Goal: Ask a question

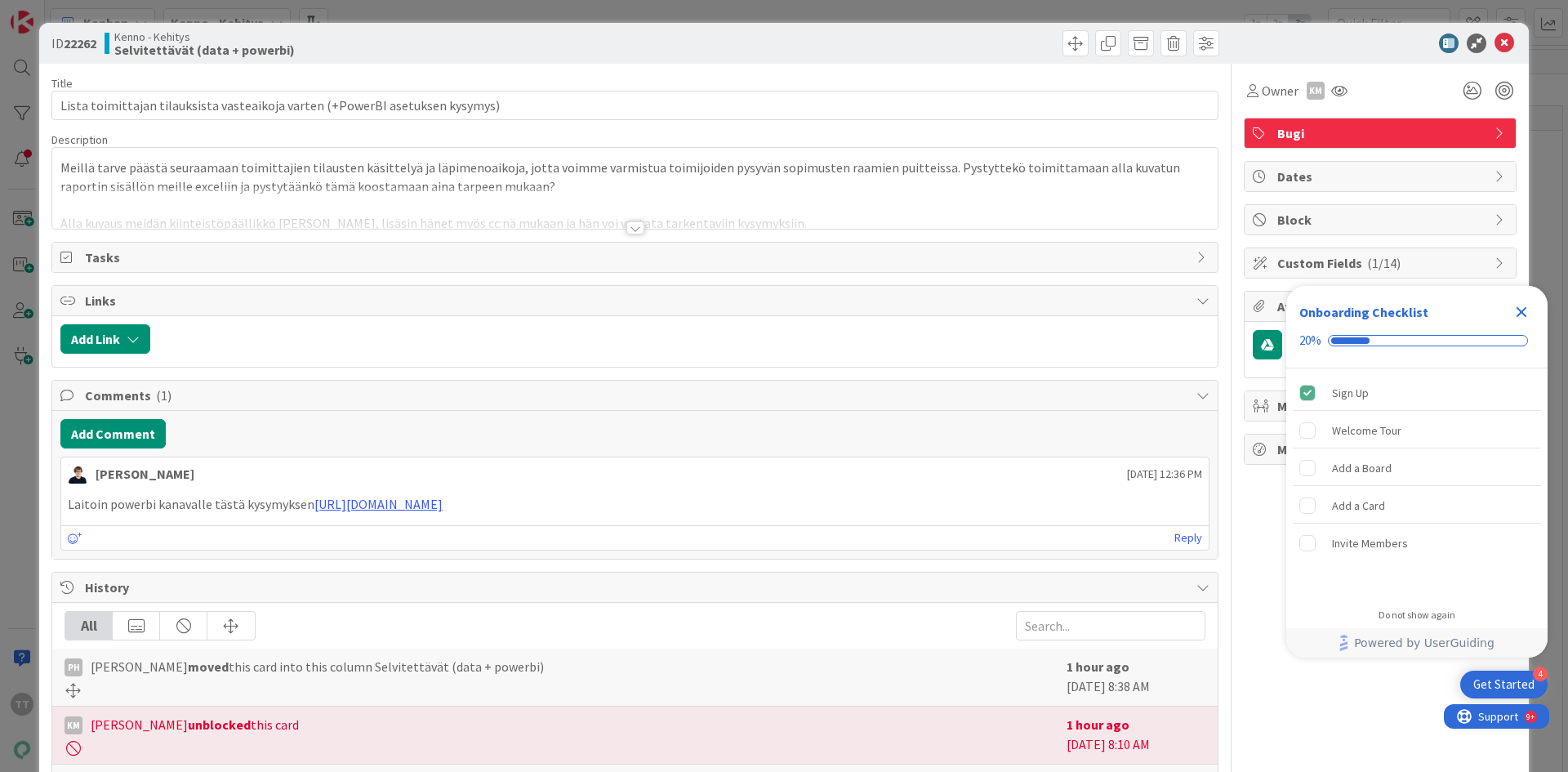
click at [632, 231] on div at bounding box center [636, 228] width 18 height 13
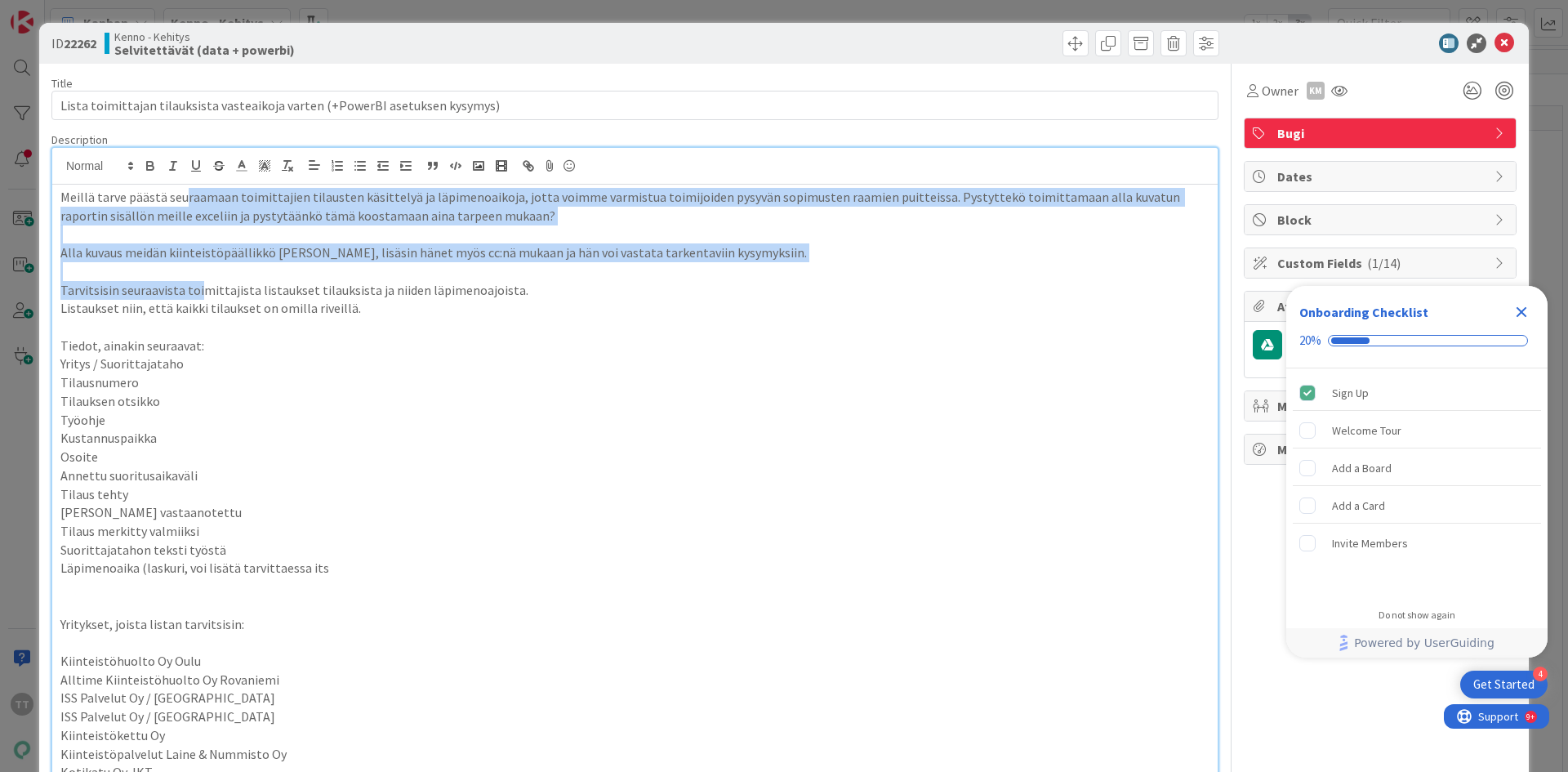
drag, startPoint x: 181, startPoint y: 201, endPoint x: 198, endPoint y: 291, distance: 91.6
click at [198, 291] on p "Tarvitsisin seuraavista toimittajista listaukset tilauksista ja niiden läpimeno…" at bounding box center [635, 290] width 1149 height 19
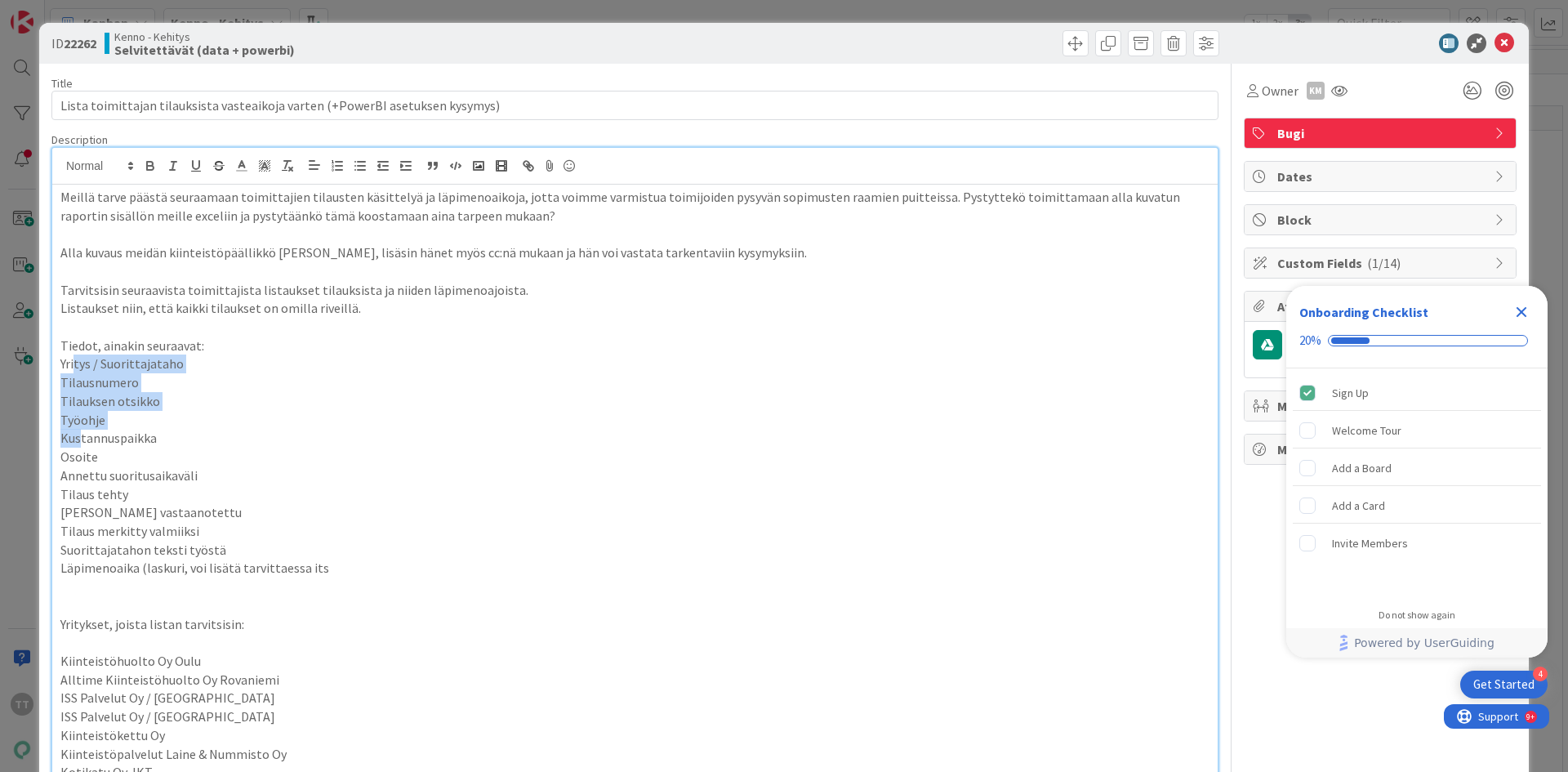
drag, startPoint x: 74, startPoint y: 370, endPoint x: 82, endPoint y: 435, distance: 65.5
click at [403, 483] on p "Annettu suoritusaikaväli" at bounding box center [635, 476] width 1149 height 19
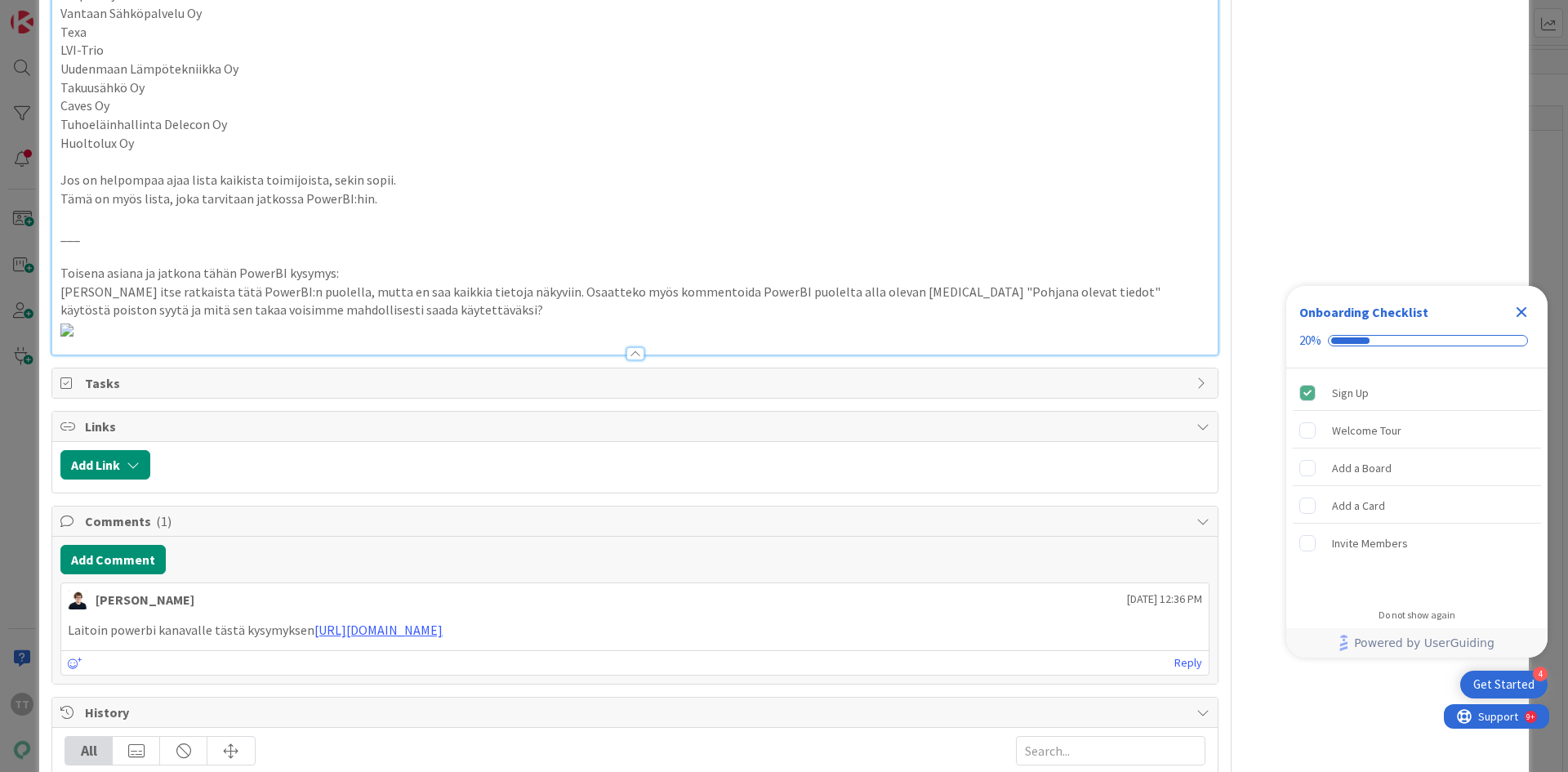
scroll to position [1062, 0]
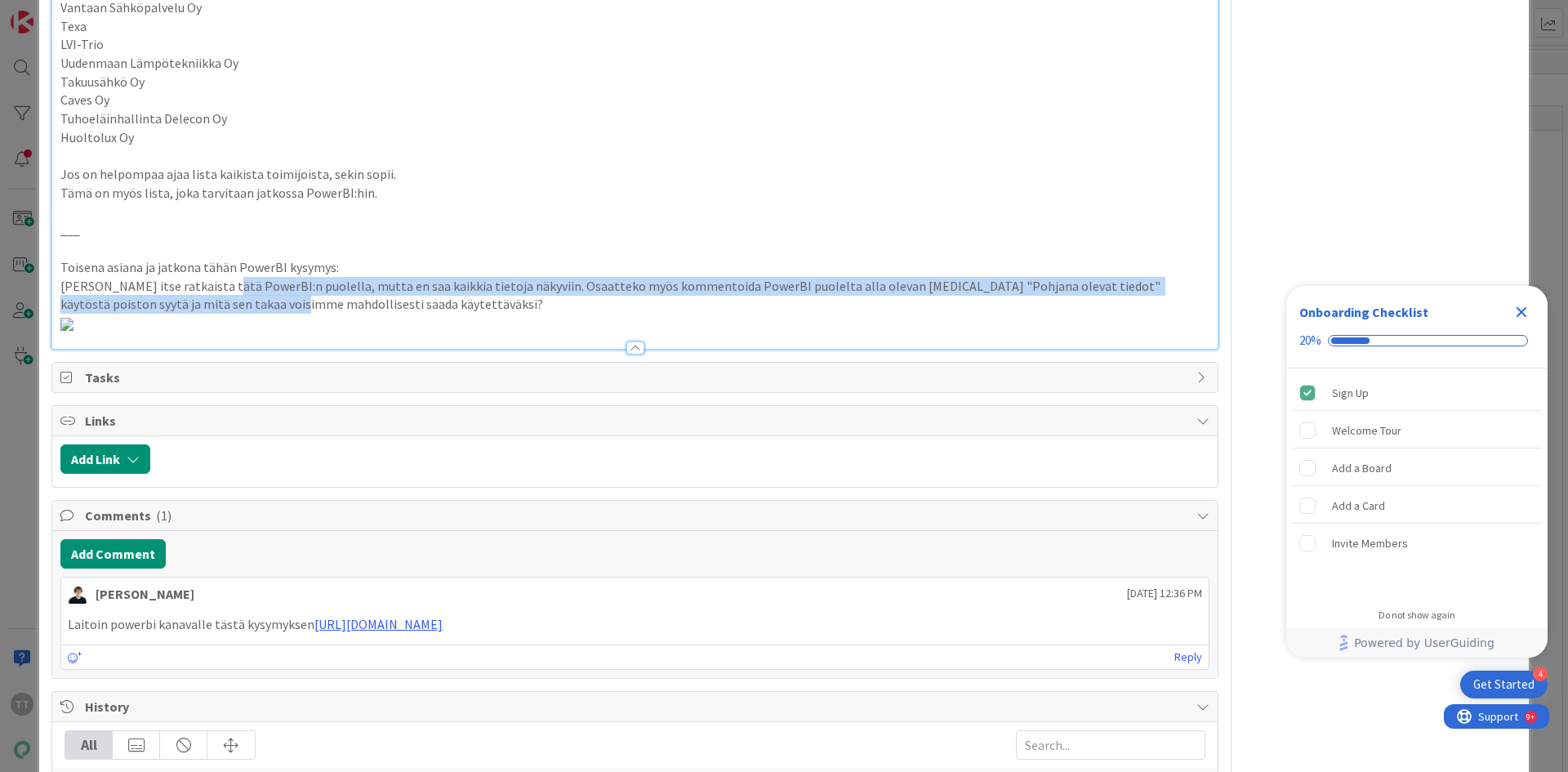
drag, startPoint x: 213, startPoint y: 287, endPoint x: 216, endPoint y: 301, distance: 14.3
click at [216, 301] on p "[PERSON_NAME] itse ratkaista tätä PowerBI:n puolella, mutta en saa kaikkia tiet…" at bounding box center [635, 295] width 1149 height 36
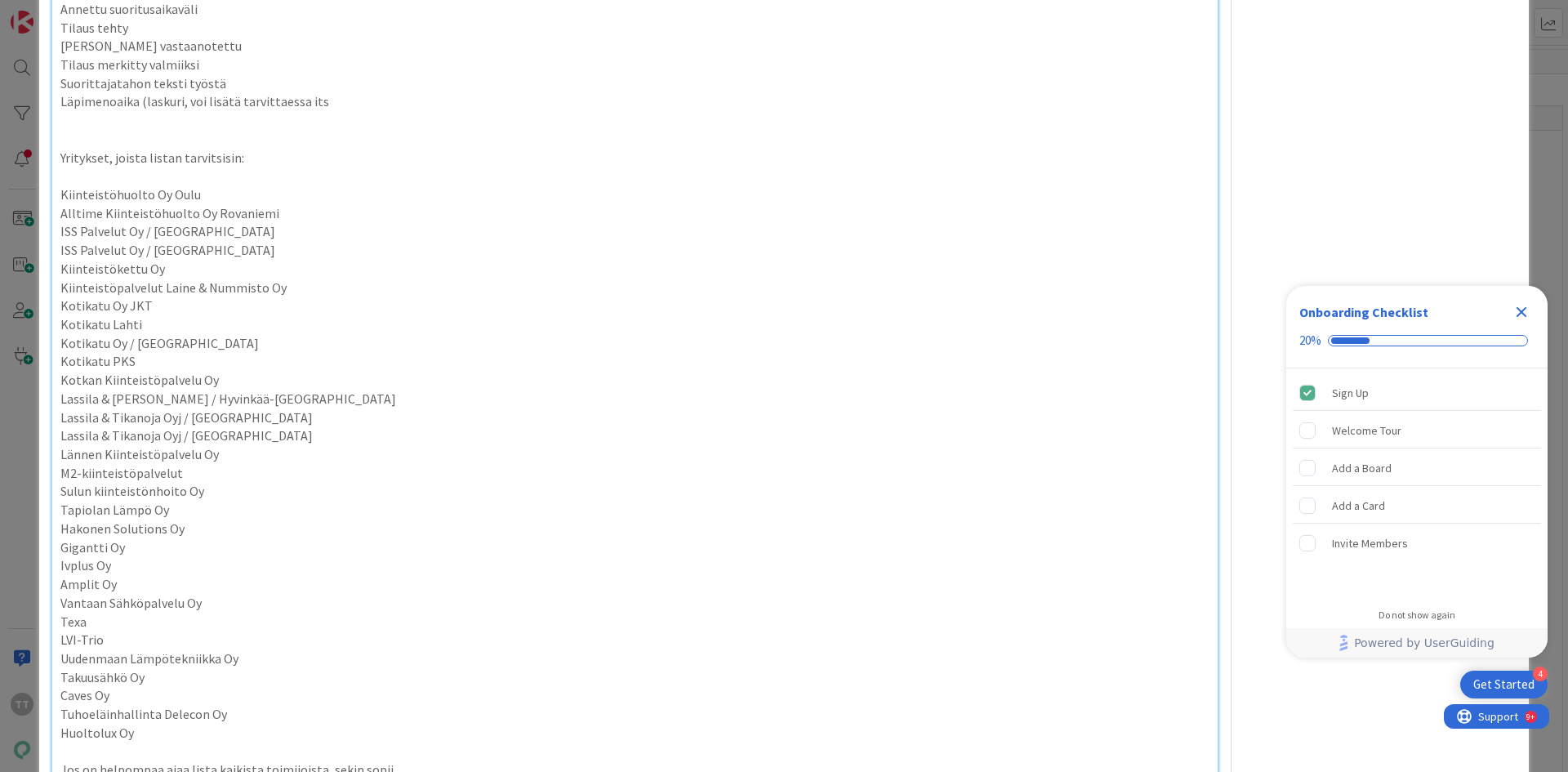
scroll to position [0, 0]
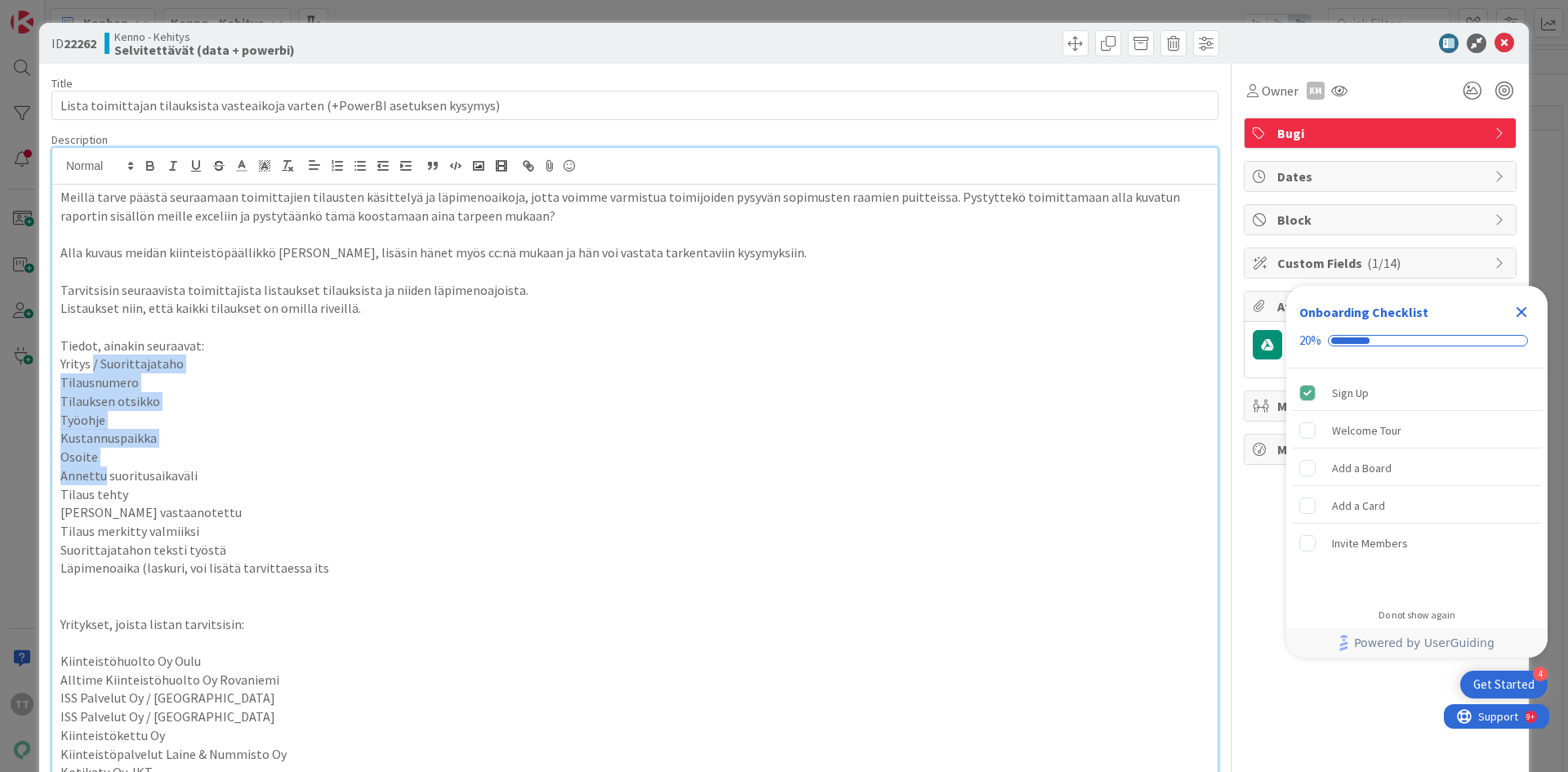
drag, startPoint x: 94, startPoint y: 357, endPoint x: 104, endPoint y: 476, distance: 119.4
click at [104, 555] on span "Suorittajatahon teksti työstä" at bounding box center [143, 550] width 166 height 17
drag, startPoint x: 88, startPoint y: 390, endPoint x: 99, endPoint y: 493, distance: 103.6
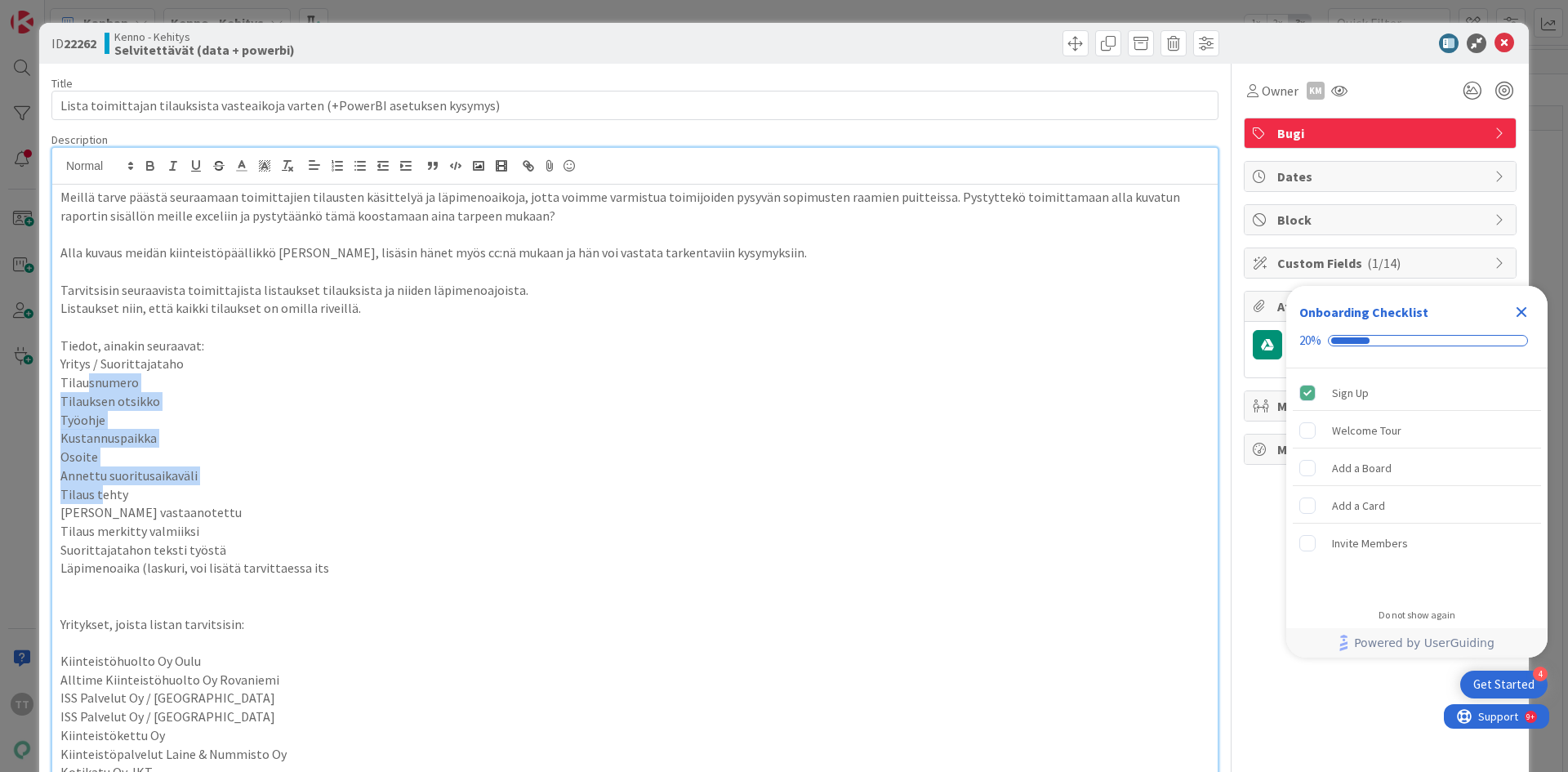
click at [99, 493] on span "Tilaus tehty" at bounding box center [94, 494] width 68 height 17
drag, startPoint x: 85, startPoint y: 365, endPoint x: 103, endPoint y: 525, distance: 161.0
click at [103, 525] on span "Tilaus merkitty valmiiksi" at bounding box center [130, 532] width 139 height 17
drag, startPoint x: 83, startPoint y: 386, endPoint x: 99, endPoint y: 522, distance: 136.9
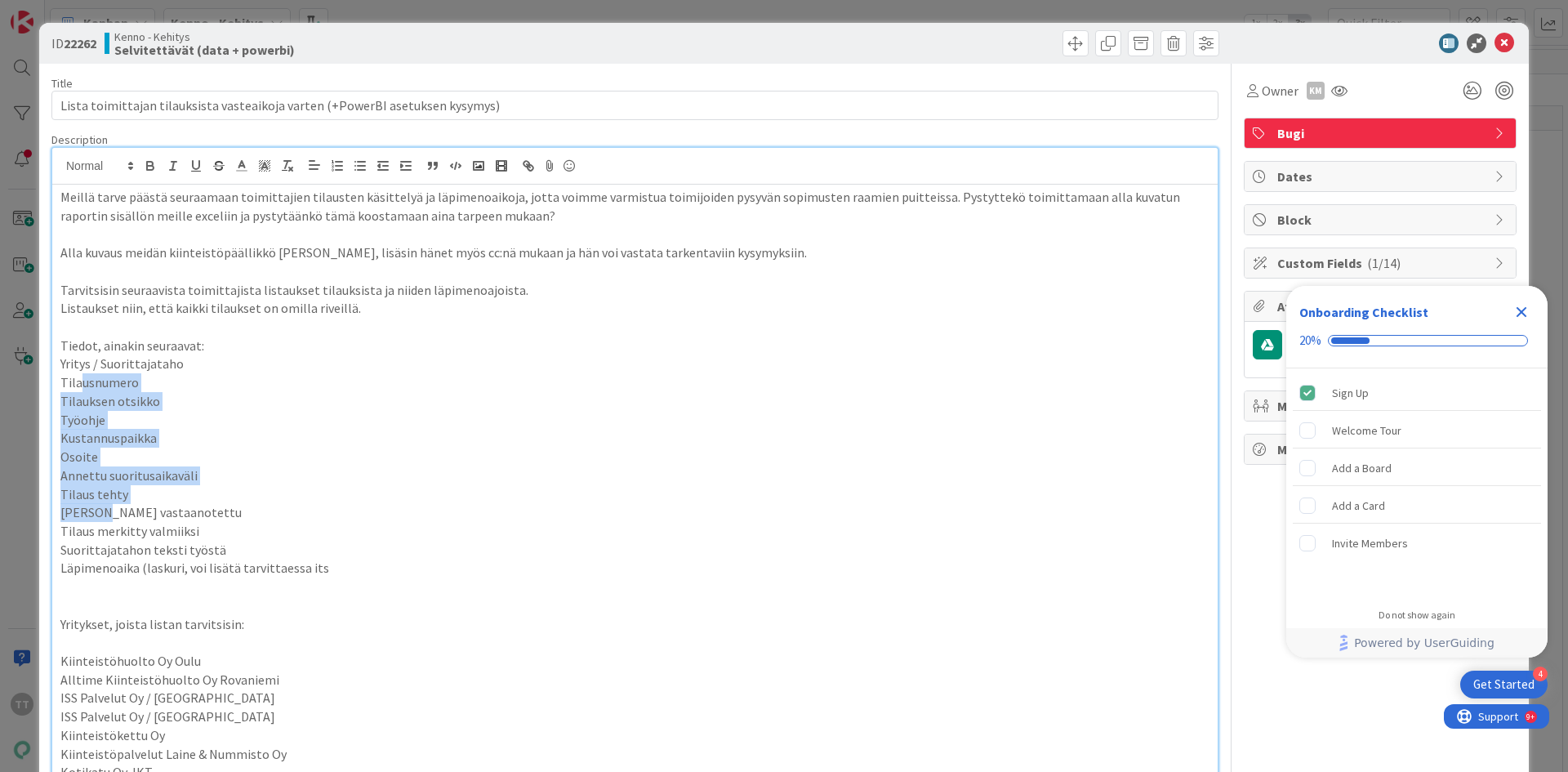
click at [99, 522] on p "Tilaus merkitty valmiiksi" at bounding box center [635, 532] width 1149 height 19
drag, startPoint x: 85, startPoint y: 393, endPoint x: 104, endPoint y: 530, distance: 138.3
click at [104, 530] on span "Tilaus merkitty valmiiksi" at bounding box center [130, 532] width 139 height 17
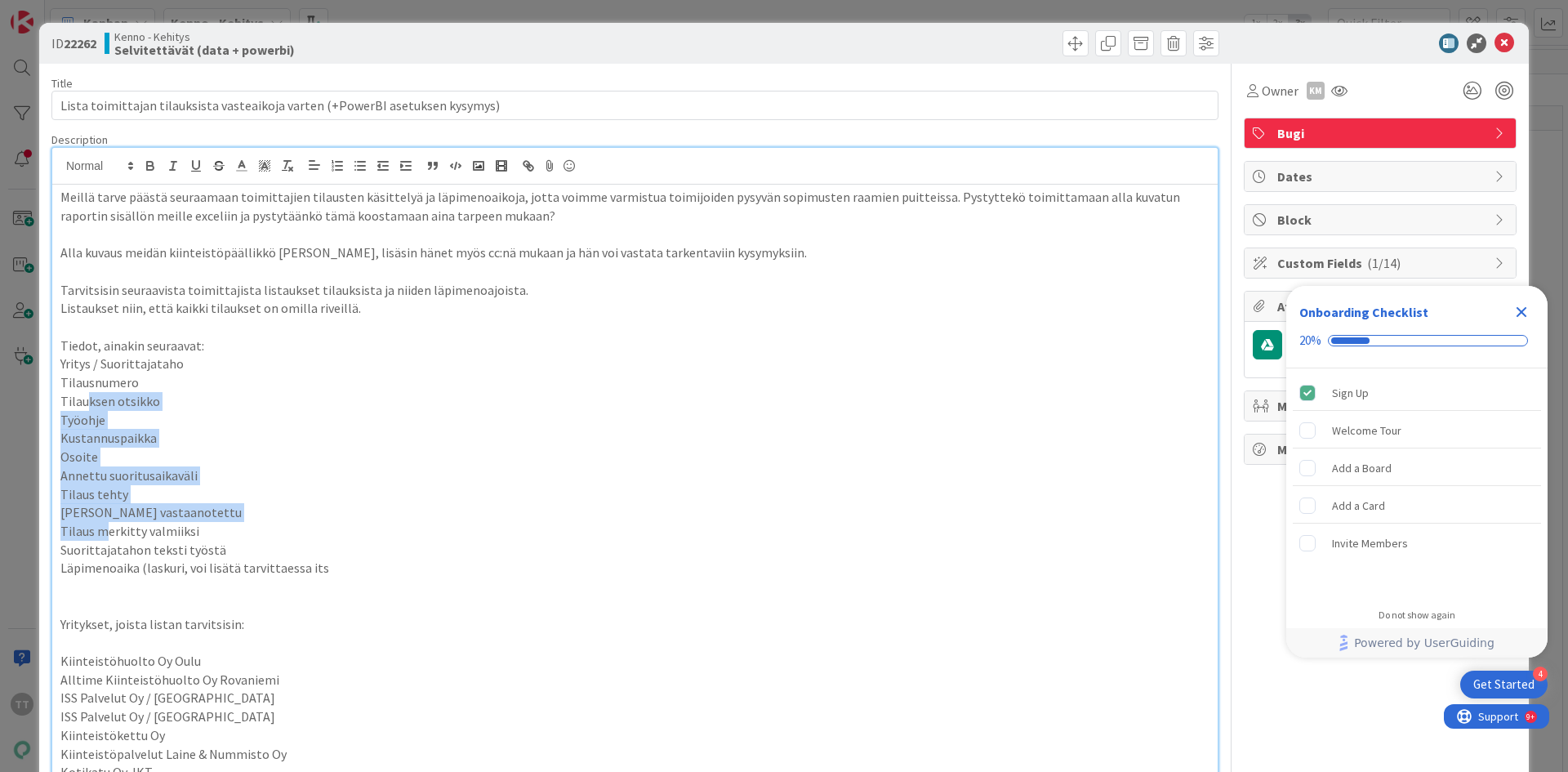
drag, startPoint x: 85, startPoint y: 400, endPoint x: 103, endPoint y: 522, distance: 123.3
click at [103, 523] on span "Tilaus merkitty valmiiksi" at bounding box center [130, 532] width 139 height 17
drag, startPoint x: 88, startPoint y: 454, endPoint x: 112, endPoint y: 541, distance: 90.2
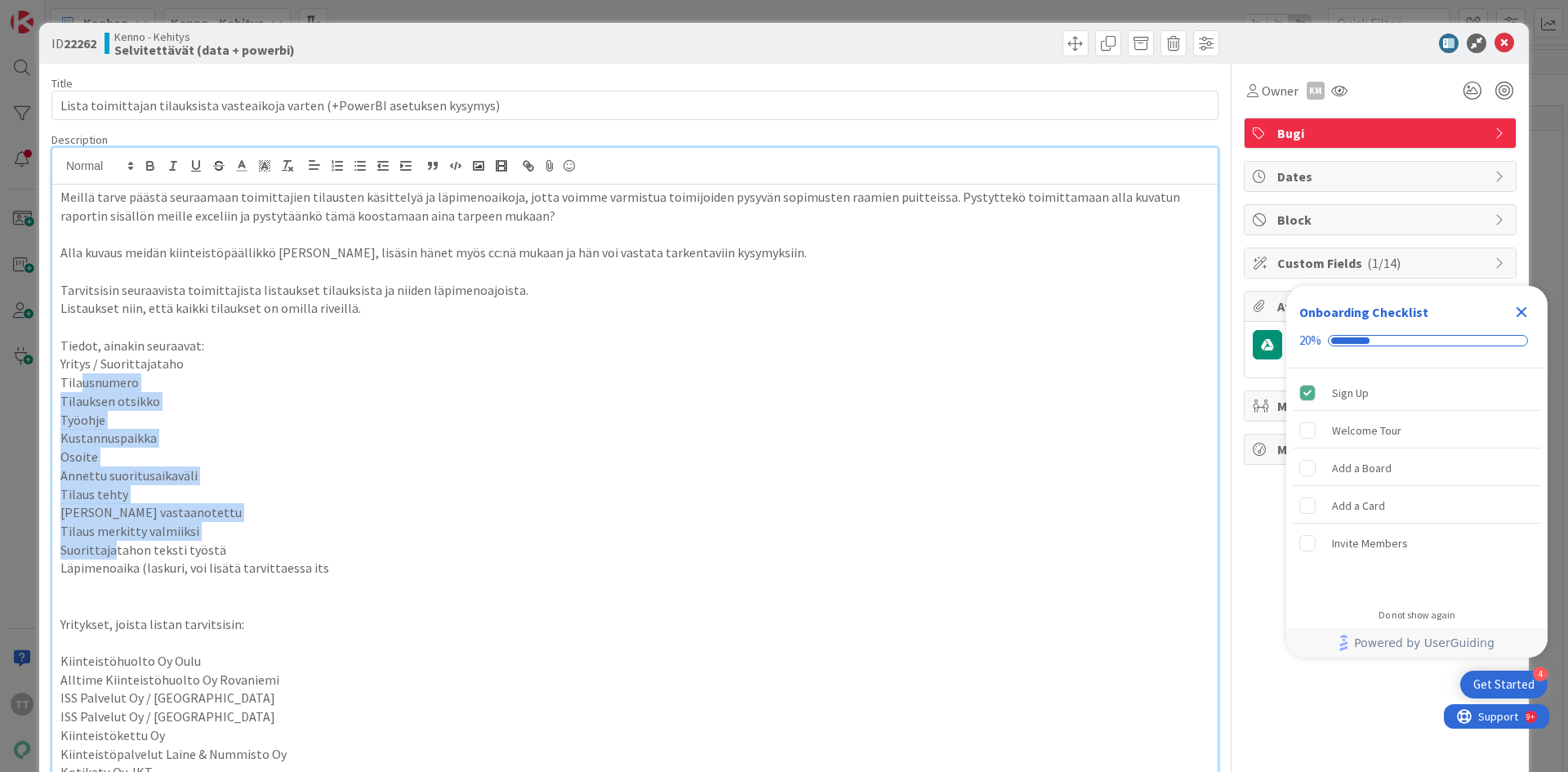
click at [112, 541] on span "Suorittajatahon teksti työstä" at bounding box center [143, 550] width 166 height 17
drag, startPoint x: 87, startPoint y: 494, endPoint x: 104, endPoint y: 561, distance: 69.1
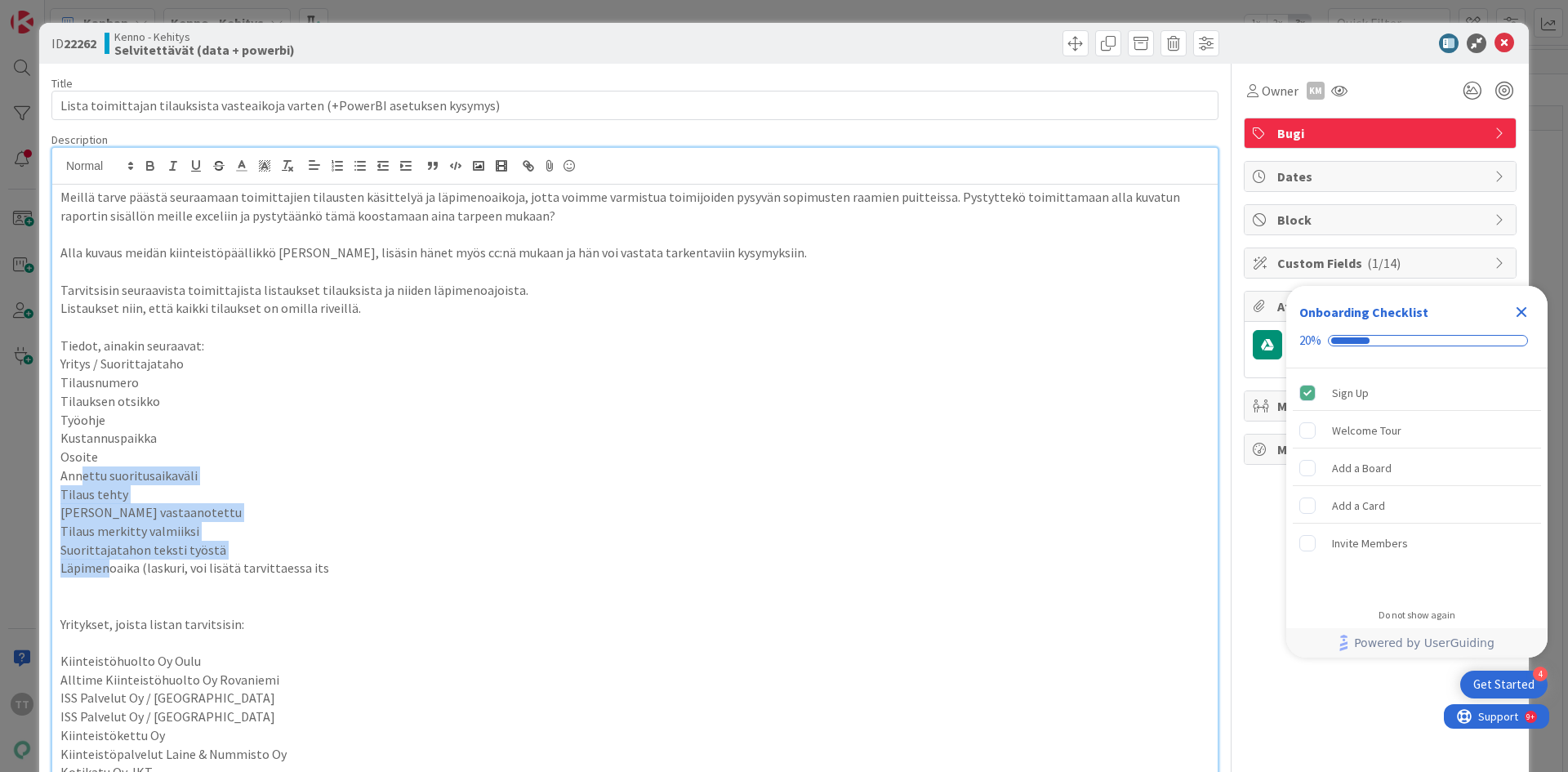
click at [104, 561] on span "Läpimenoaika (laskuri, voi lisätä tarvittaessa its" at bounding box center [195, 568] width 269 height 17
drag, startPoint x: 95, startPoint y: 503, endPoint x: 110, endPoint y: 556, distance: 55.1
click at [110, 556] on span "Suorittajatahon teksti työstä" at bounding box center [143, 550] width 166 height 17
drag, startPoint x: 87, startPoint y: 493, endPoint x: 103, endPoint y: 560, distance: 68.9
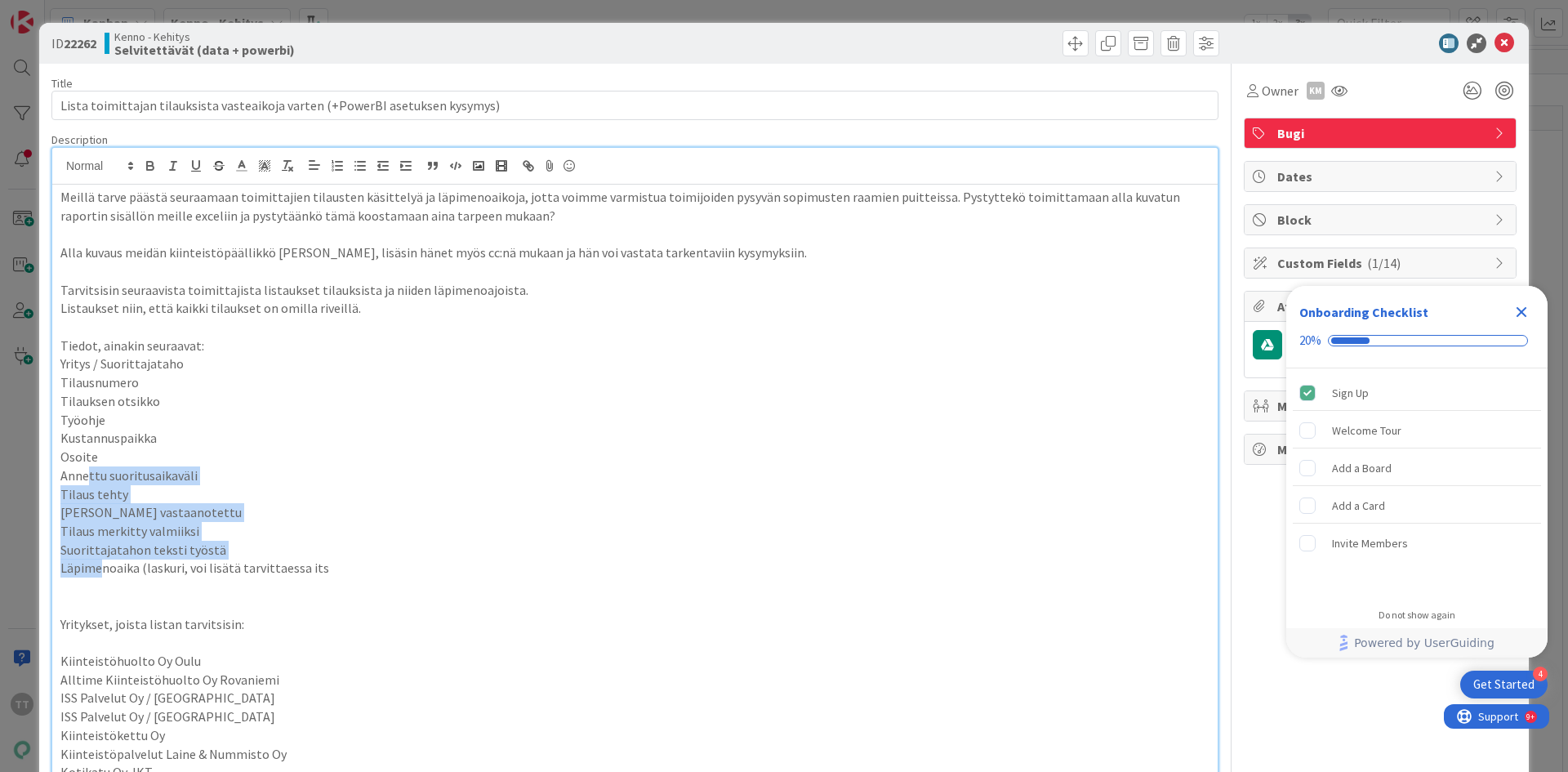
click at [103, 560] on span "Läpimenoaika (laskuri, voi lisätä tarvittaessa its" at bounding box center [195, 568] width 269 height 17
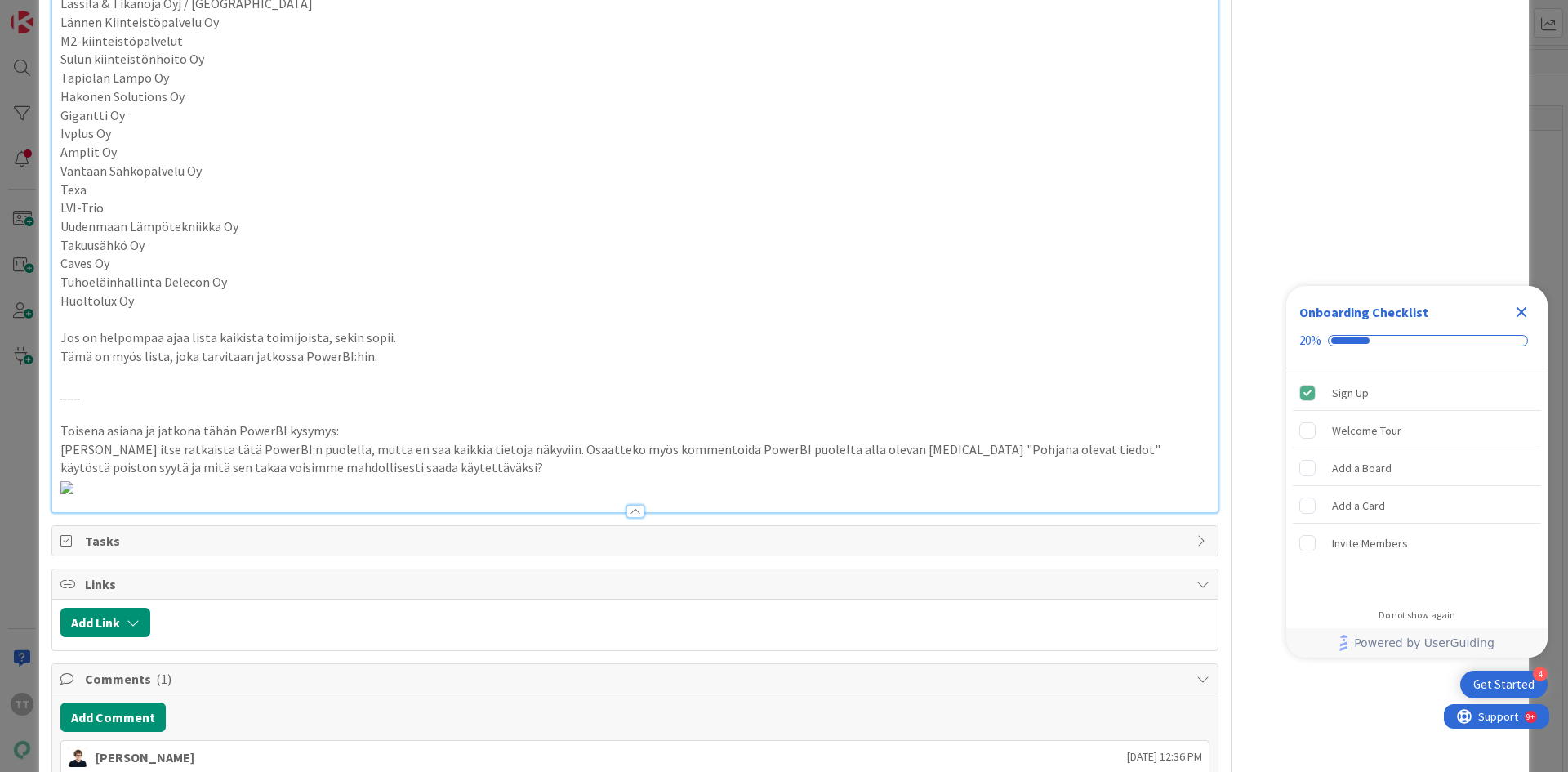
scroll to position [572, 0]
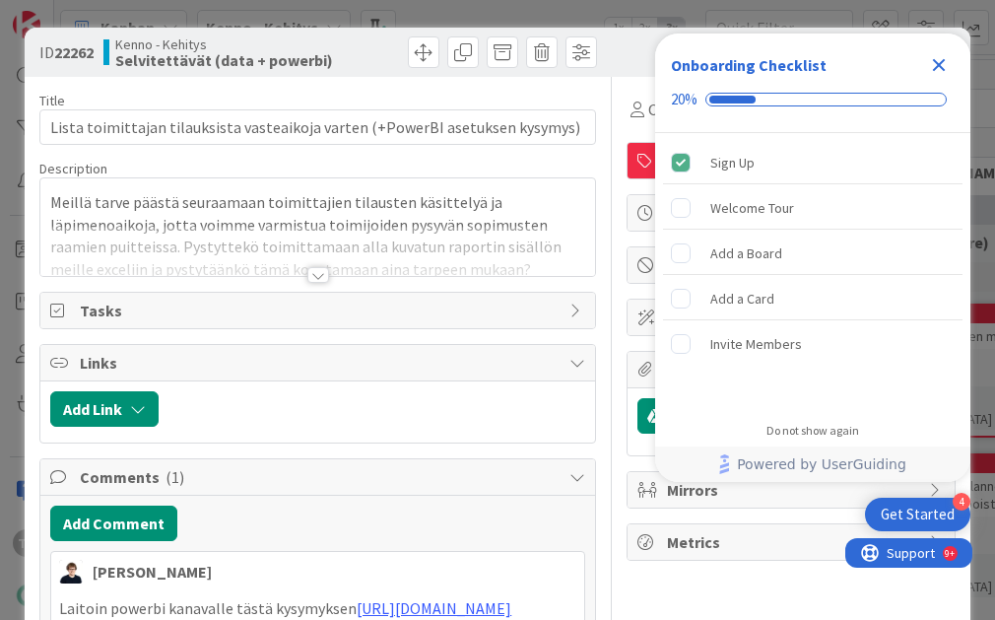
click at [309, 273] on div at bounding box center [319, 275] width 22 height 16
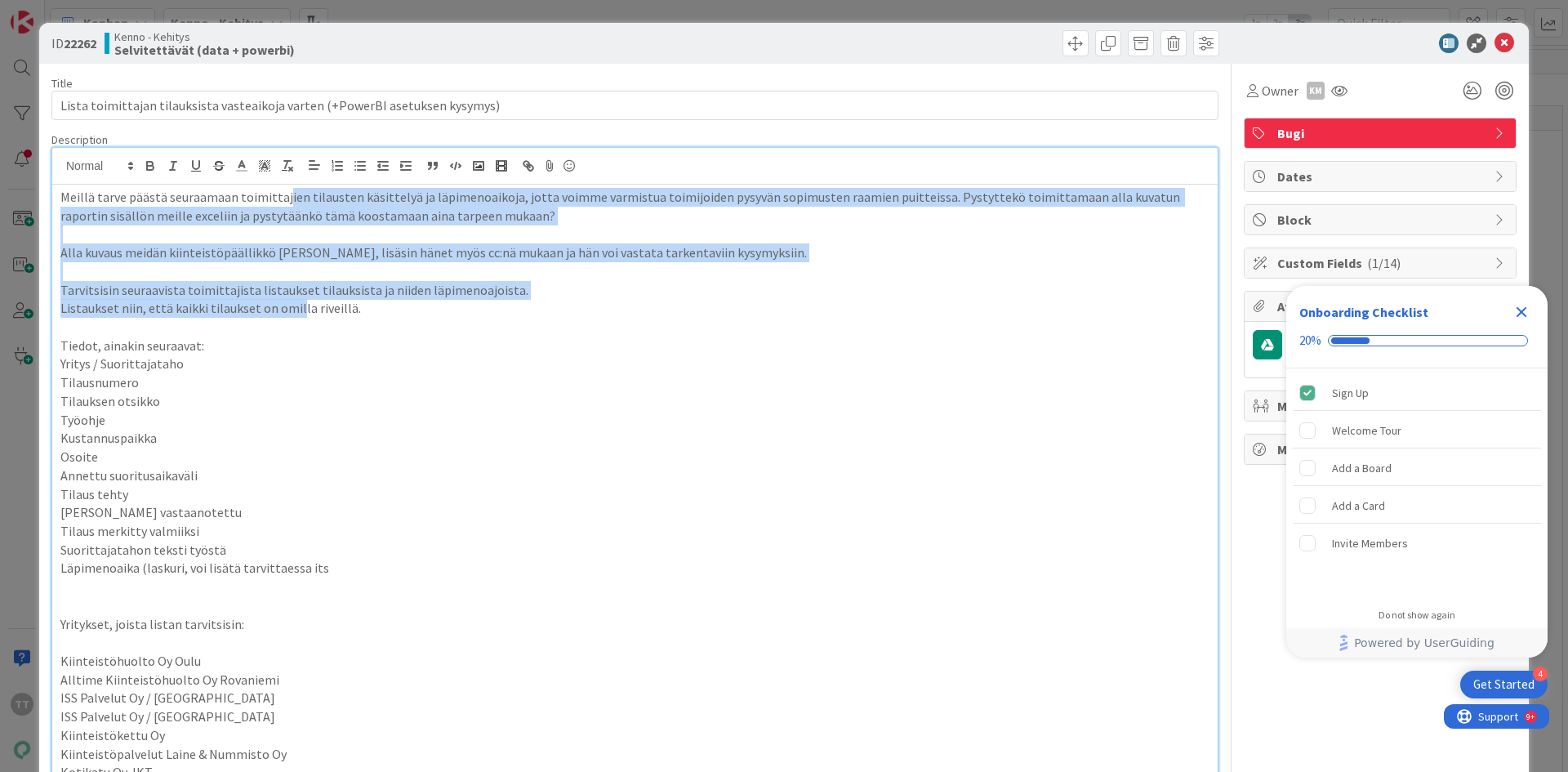
drag, startPoint x: 282, startPoint y: 197, endPoint x: 295, endPoint y: 313, distance: 116.7
click at [295, 313] on p "Listaukset niin, että kaikki tilaukset on omilla riveillä." at bounding box center [635, 308] width 1149 height 19
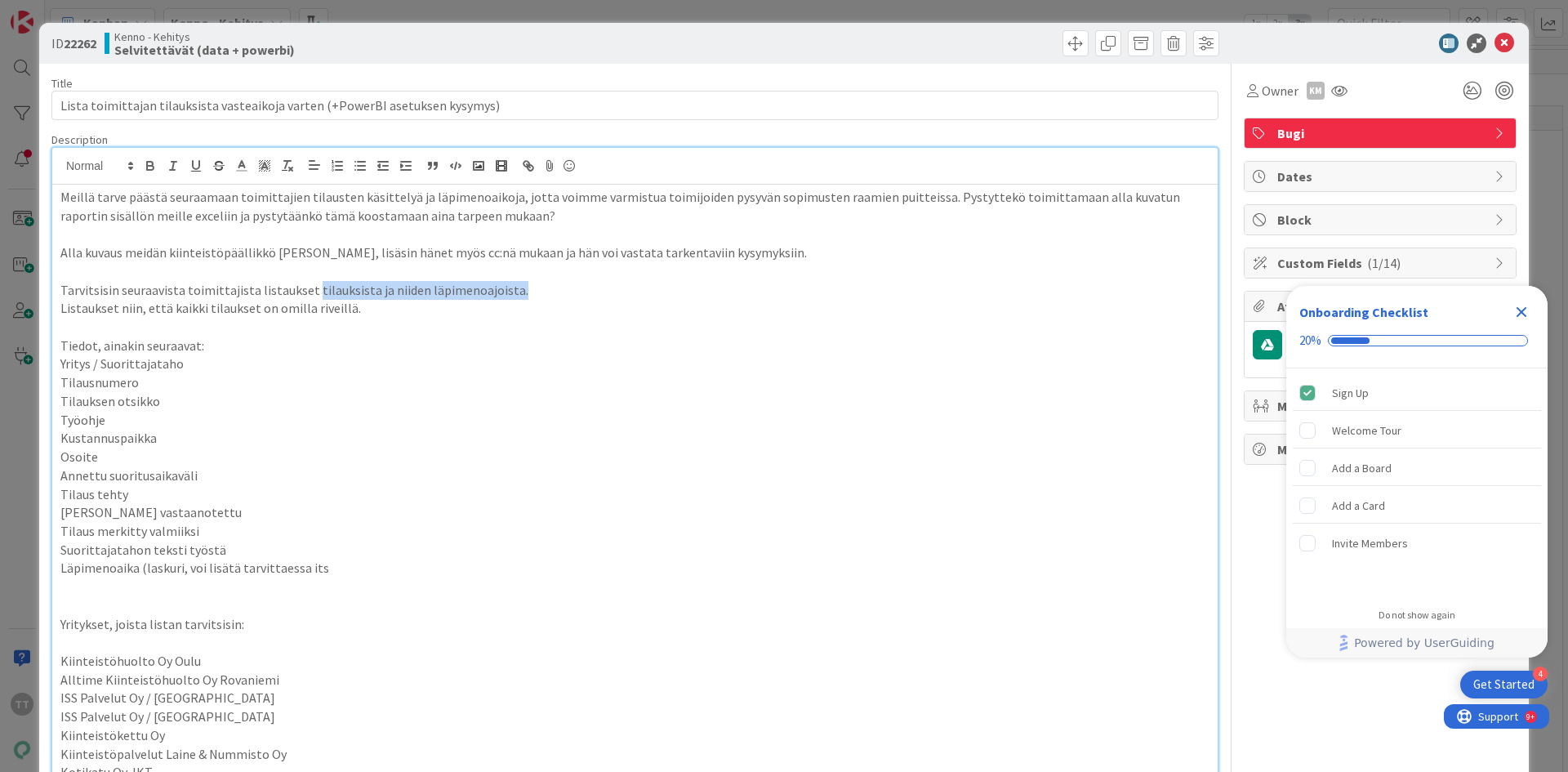
drag, startPoint x: 308, startPoint y: 289, endPoint x: 540, endPoint y: 292, distance: 232.0
click at [540, 292] on p "Tarvitsisin seuraavista toimittajista listaukset tilauksista ja niiden läpimeno…" at bounding box center [635, 290] width 1149 height 19
drag, startPoint x: 61, startPoint y: 367, endPoint x: 172, endPoint y: 371, distance: 111.1
click at [172, 371] on span "Yritys / Suorittajataho" at bounding box center [122, 364] width 123 height 17
click at [151, 405] on span "Tilauksen otsikko" at bounding box center [110, 401] width 99 height 17
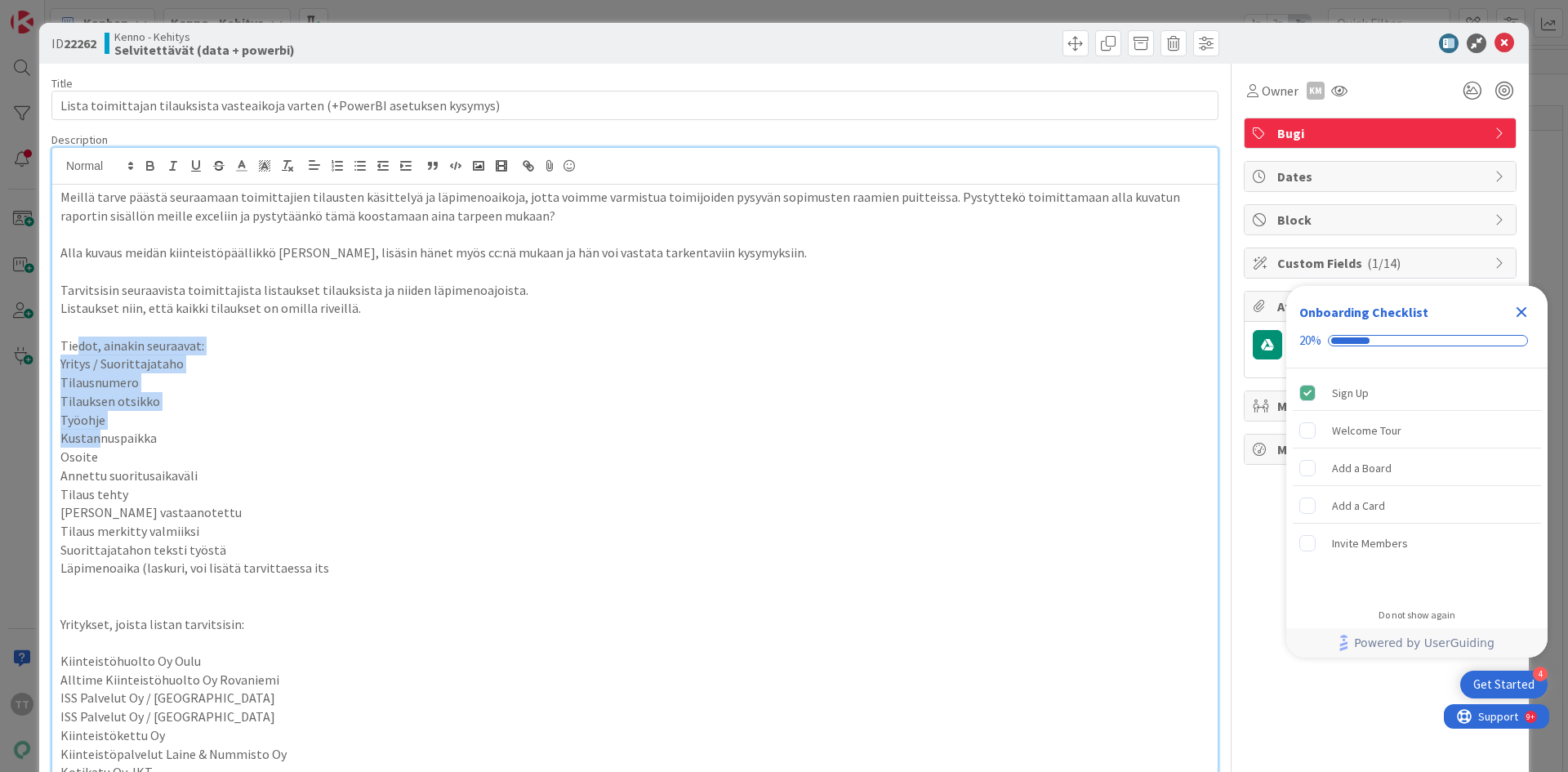
drag, startPoint x: 78, startPoint y: 350, endPoint x: 96, endPoint y: 435, distance: 86.9
click at [71, 513] on span "Tilaus merkitty valmiiksi" at bounding box center [130, 532] width 139 height 17
drag, startPoint x: 85, startPoint y: 334, endPoint x: 109, endPoint y: 485, distance: 152.9
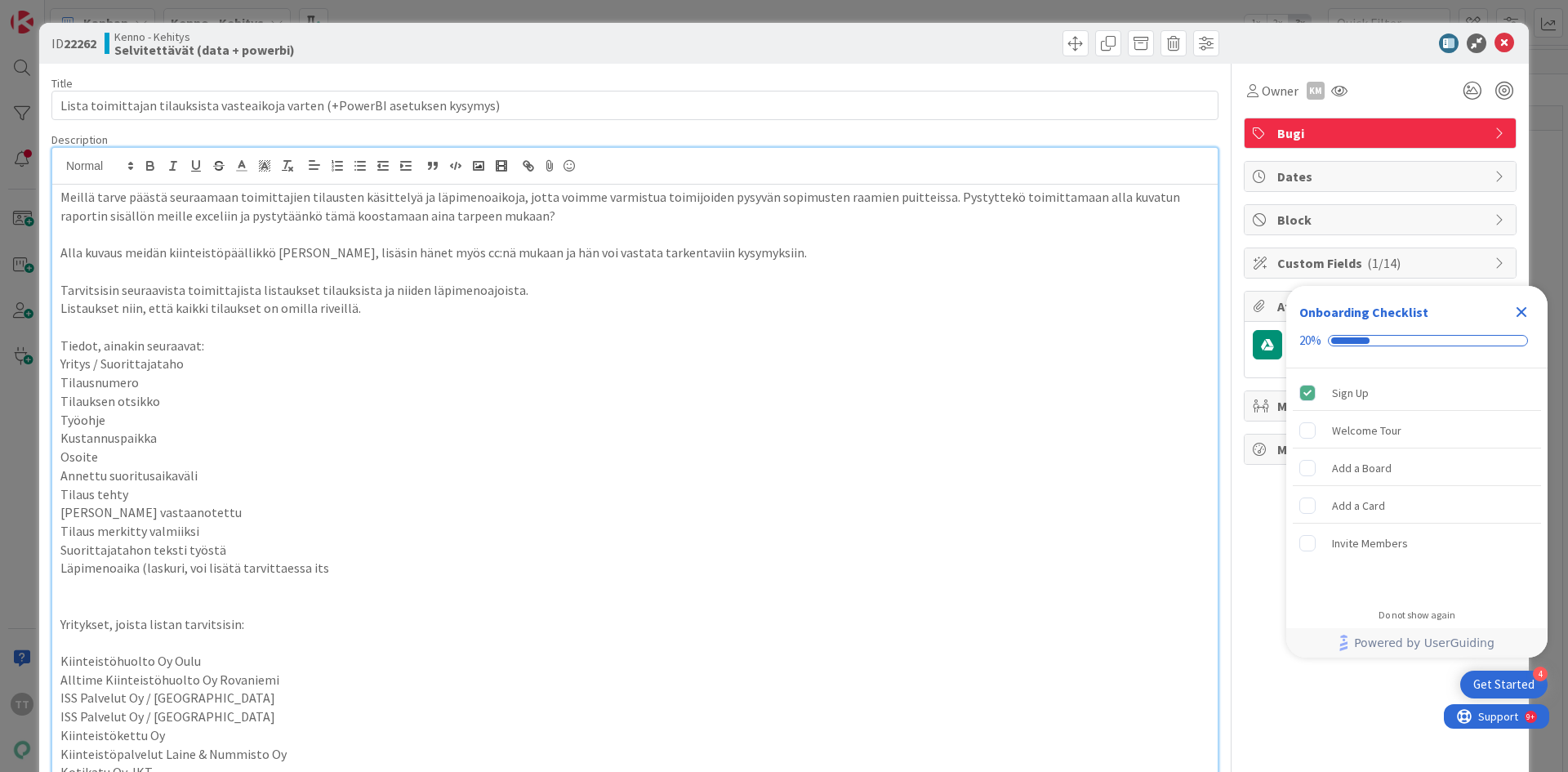
click at [125, 513] on span "Tilaus merkitty valmiiksi" at bounding box center [130, 532] width 139 height 17
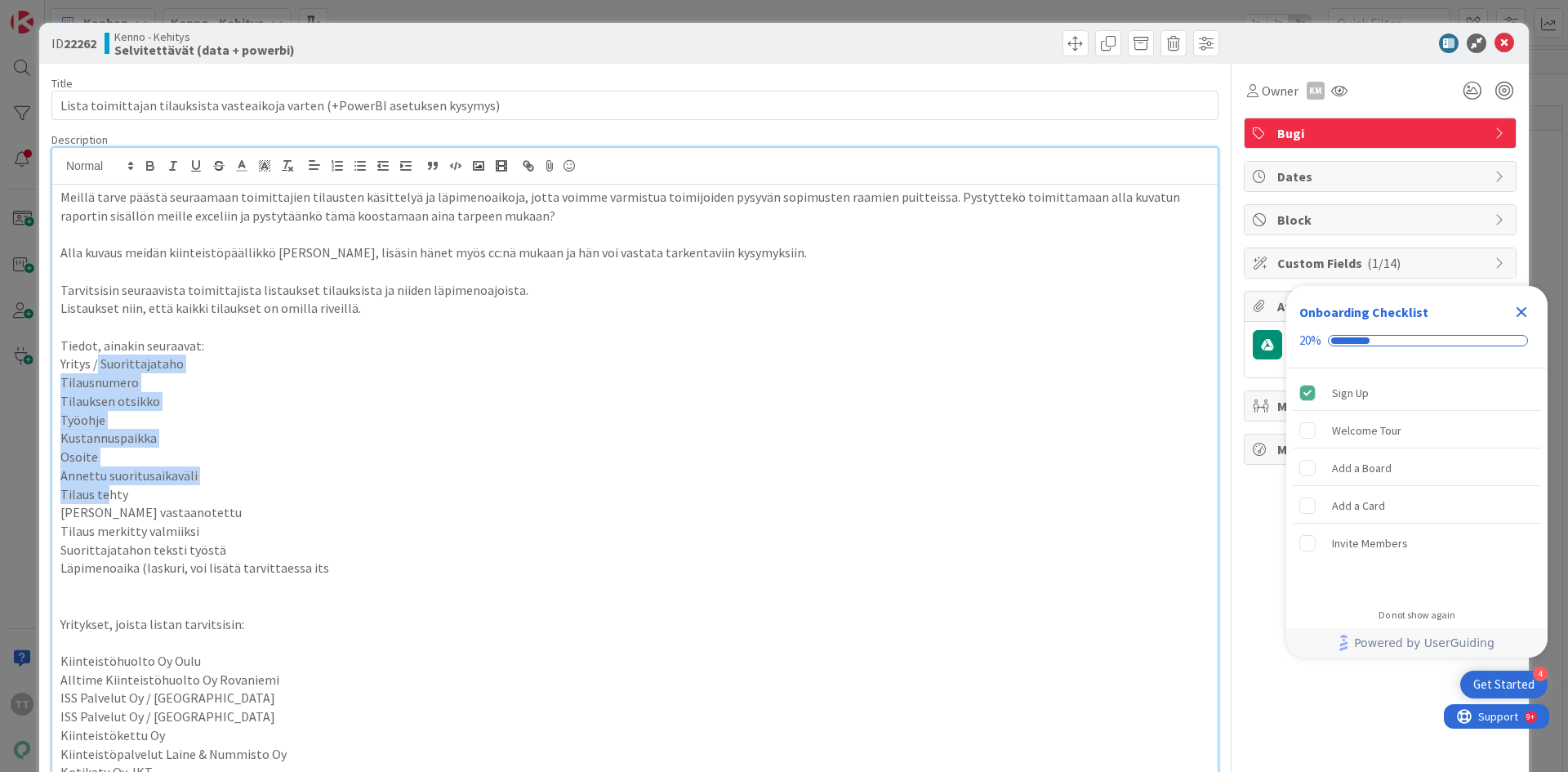
drag, startPoint x: 95, startPoint y: 357, endPoint x: 109, endPoint y: 494, distance: 137.7
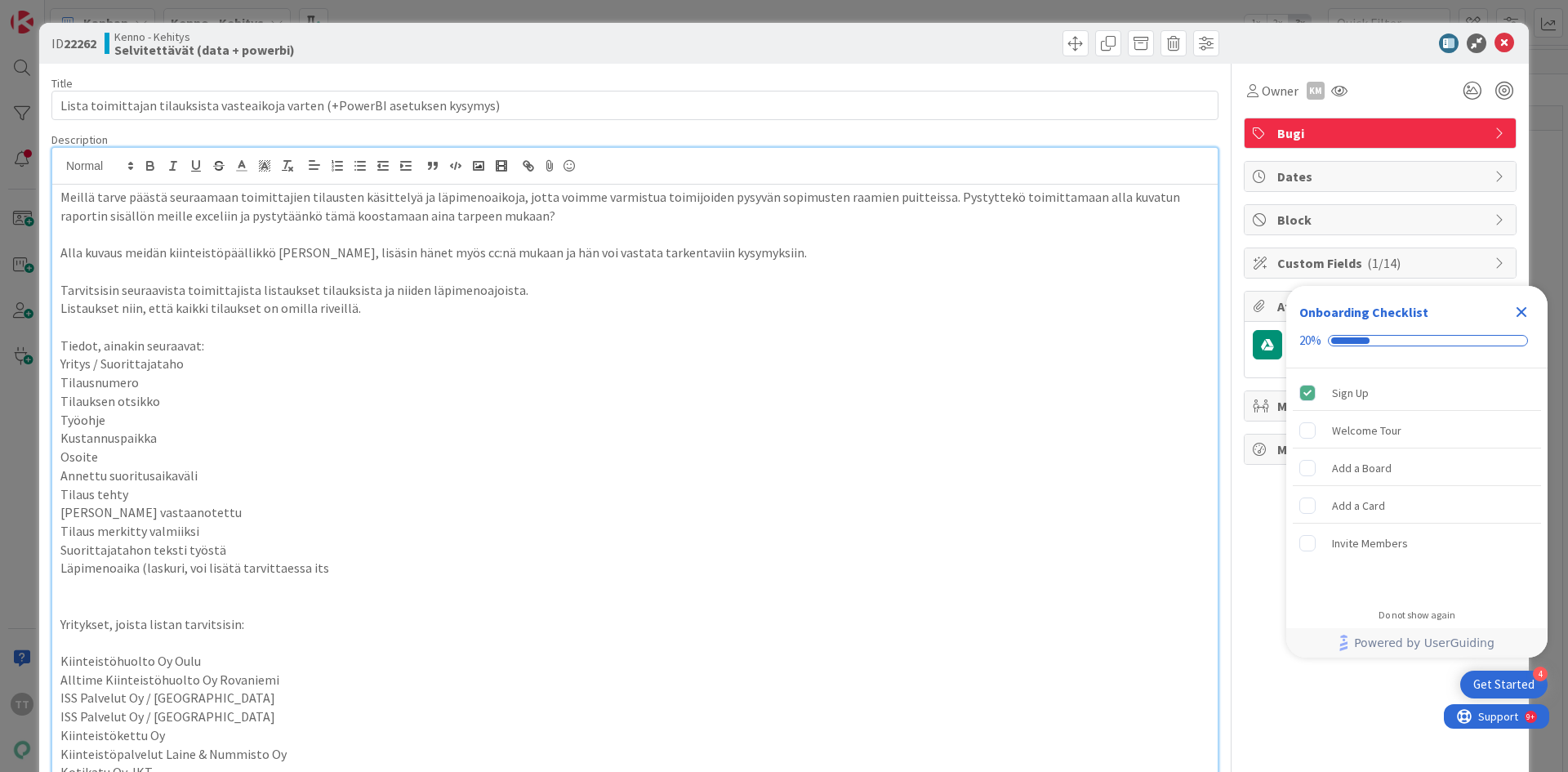
click at [136, 513] on p at bounding box center [635, 587] width 1149 height 19
drag, startPoint x: 82, startPoint y: 568, endPoint x: 250, endPoint y: 577, distance: 168.2
click at [250, 513] on p "Läpimenoaika (laskuri, voi lisätä tarvittaessa its" at bounding box center [635, 568] width 1149 height 19
drag, startPoint x: 70, startPoint y: 551, endPoint x: 189, endPoint y: 555, distance: 119.1
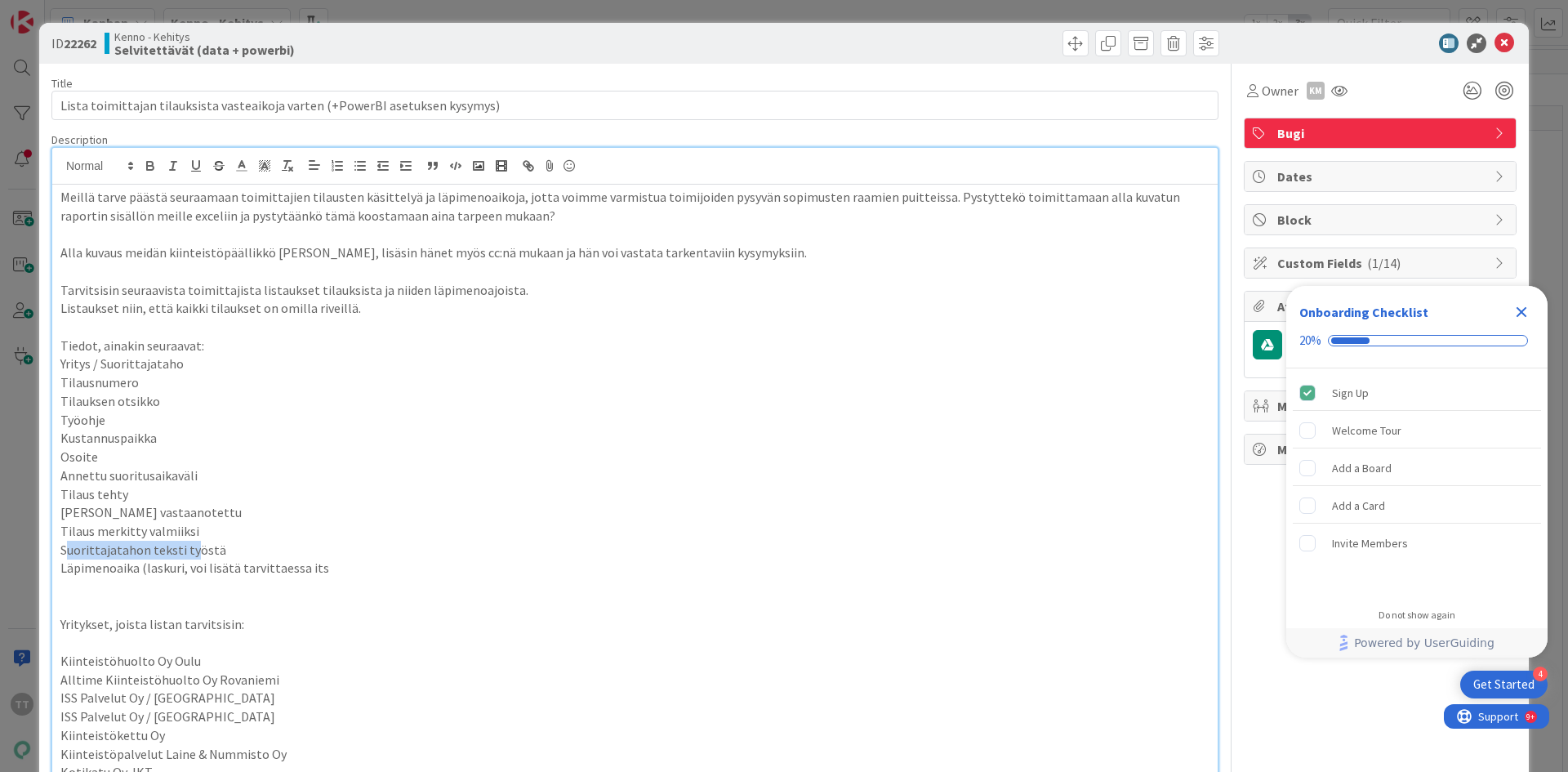
click at [189, 513] on span "Suorittajatahon teksti työstä" at bounding box center [143, 550] width 166 height 17
drag, startPoint x: 80, startPoint y: 566, endPoint x: 172, endPoint y: 566, distance: 92.0
click at [168, 513] on span "Läpimenoaika (laskuri, voi lisätä tarvittaessa its" at bounding box center [195, 568] width 269 height 17
click at [172, 513] on span "Läpimenoaika (laskuri, voi lisätä tarvittaessa its" at bounding box center [195, 568] width 269 height 17
drag, startPoint x: 63, startPoint y: 386, endPoint x: 119, endPoint y: 389, distance: 56.1
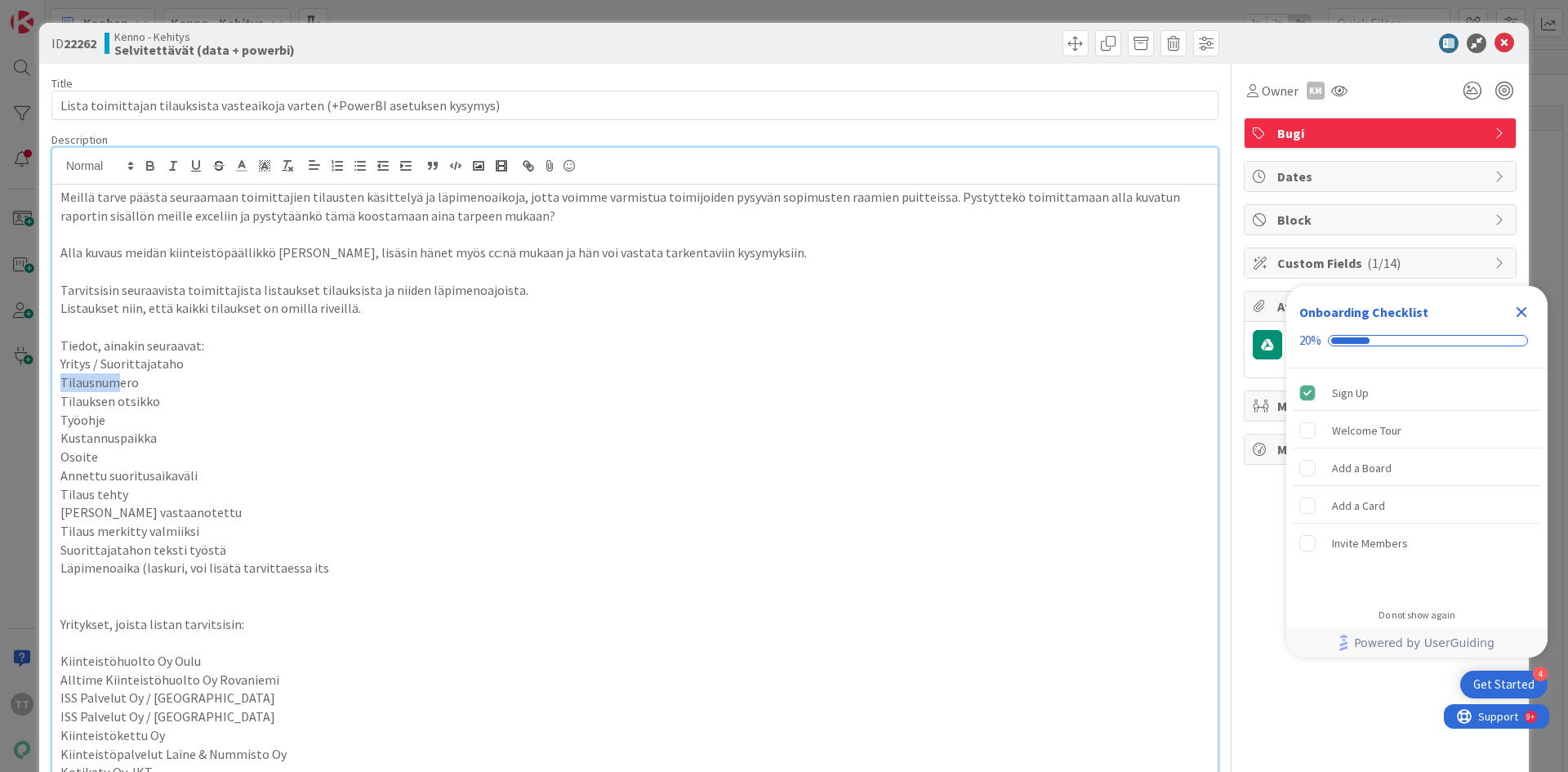
click at [116, 389] on span "Tilausnumero" at bounding box center [99, 382] width 79 height 17
click at [128, 435] on span "Kustannuspaikka" at bounding box center [109, 438] width 96 height 17
drag, startPoint x: 59, startPoint y: 379, endPoint x: 137, endPoint y: 381, distance: 78.0
drag, startPoint x: 61, startPoint y: 403, endPoint x: 163, endPoint y: 405, distance: 102.0
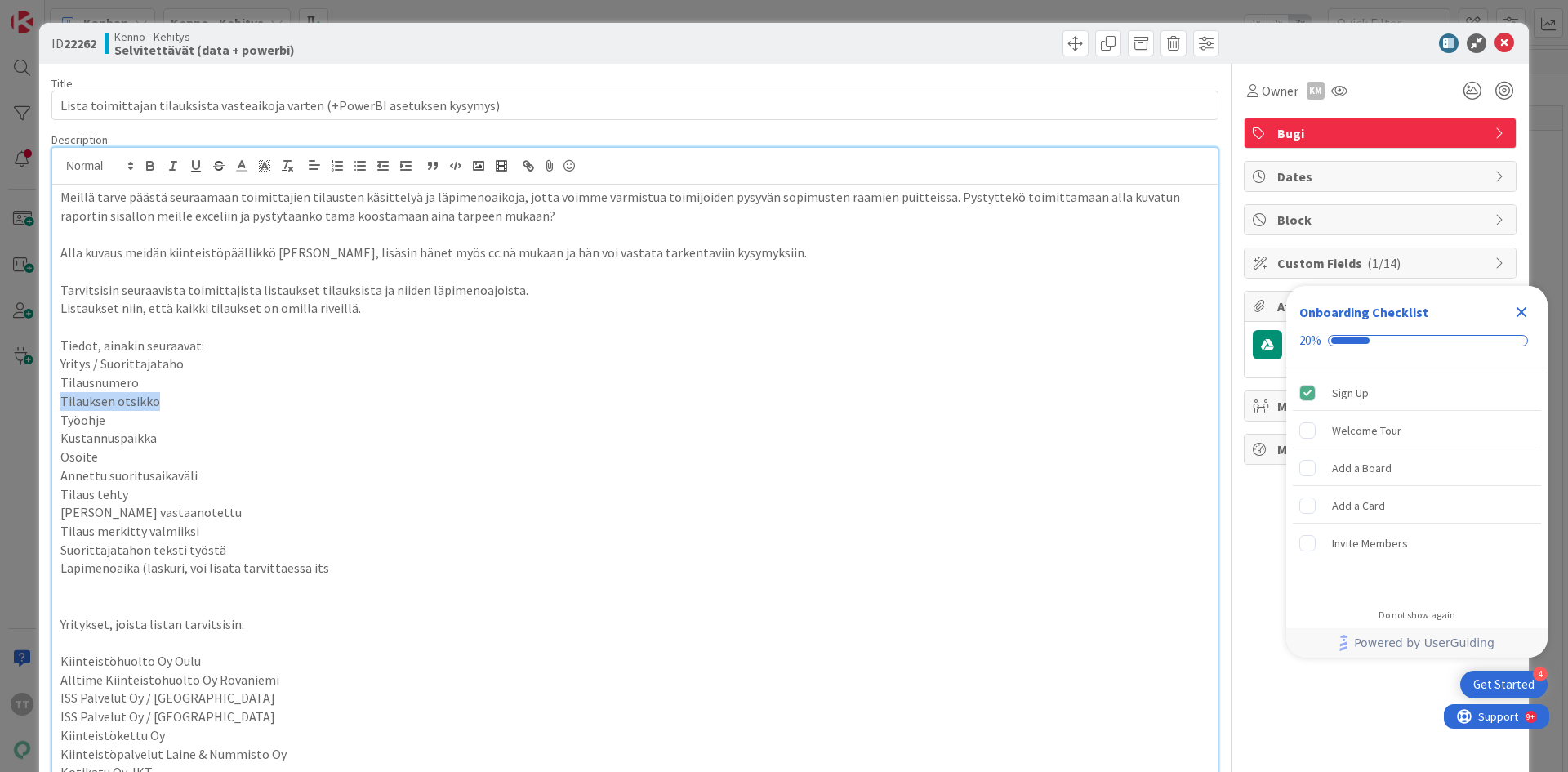
click at [163, 405] on p "Tilauksen otsikko" at bounding box center [635, 401] width 1149 height 19
click at [163, 407] on p "Tilauksen otsikko" at bounding box center [635, 401] width 1149 height 19
click at [82, 415] on span "Työohje" at bounding box center [83, 420] width 45 height 17
click at [85, 444] on span "Kustannuspaikka" at bounding box center [109, 438] width 96 height 17
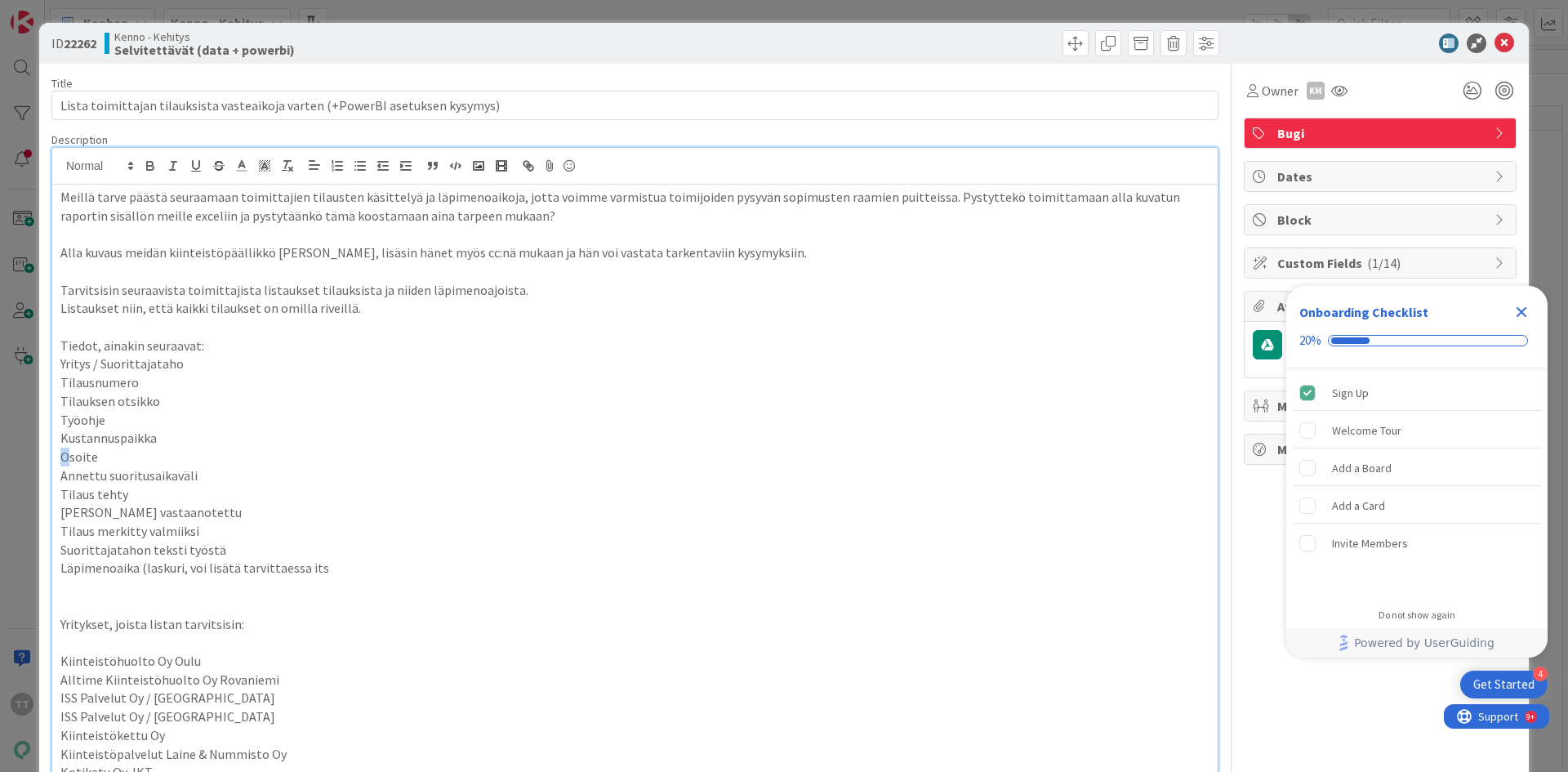
drag, startPoint x: 63, startPoint y: 463, endPoint x: 84, endPoint y: 462, distance: 21.0
click at [83, 462] on span "Osoite" at bounding box center [79, 457] width 37 height 17
drag, startPoint x: 71, startPoint y: 478, endPoint x: 176, endPoint y: 479, distance: 105.0
click at [176, 479] on span "Annettu suoritusaikaväli" at bounding box center [129, 476] width 138 height 17
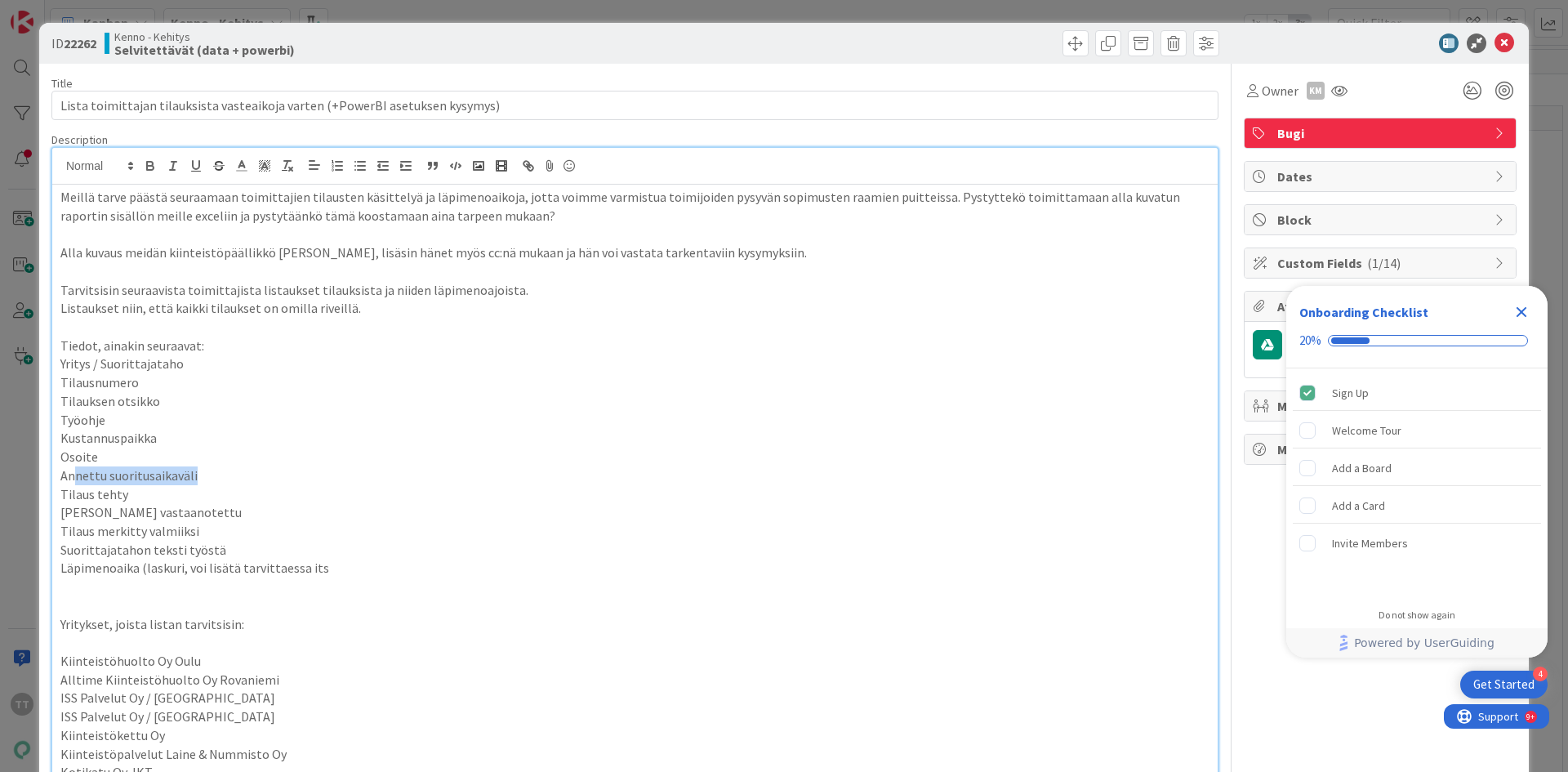
drag, startPoint x: 72, startPoint y: 476, endPoint x: 192, endPoint y: 478, distance: 120.0
click at [192, 478] on span "Annettu suoritusaikaväli" at bounding box center [129, 476] width 138 height 17
click at [155, 491] on p "Tilaus tehty" at bounding box center [635, 494] width 1149 height 19
drag, startPoint x: 66, startPoint y: 495, endPoint x: 133, endPoint y: 496, distance: 67.0
click at [133, 496] on p "Tilaus tehty" at bounding box center [635, 494] width 1149 height 19
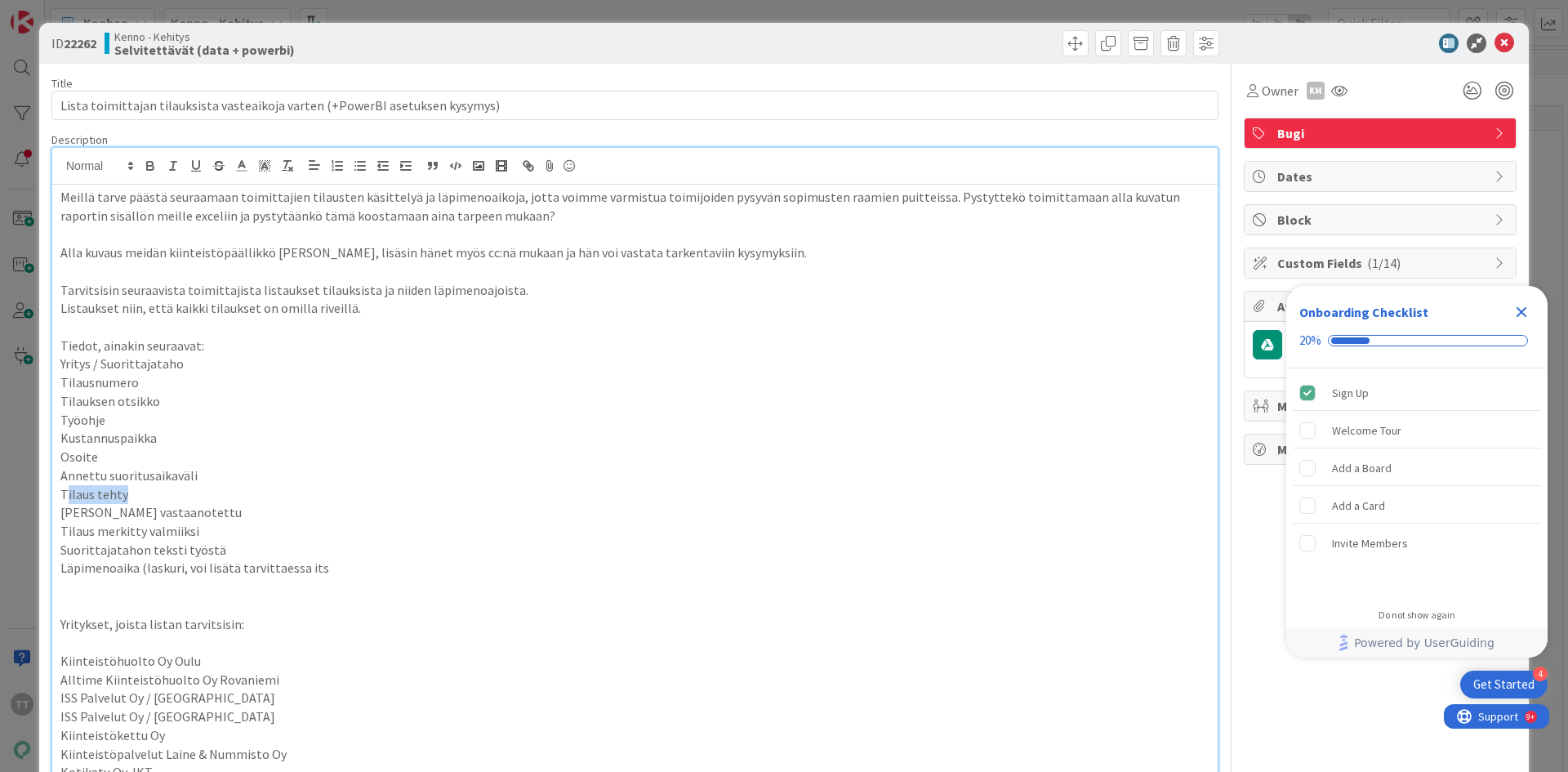
click at [133, 496] on p "Tilaus tehty" at bounding box center [635, 494] width 1149 height 19
drag, startPoint x: 182, startPoint y: 512, endPoint x: 65, endPoint y: 512, distance: 117.0
click at [65, 512] on p "[PERSON_NAME] vastaanotettu" at bounding box center [635, 512] width 1149 height 19
drag, startPoint x: 109, startPoint y: 490, endPoint x: 59, endPoint y: 490, distance: 50.0
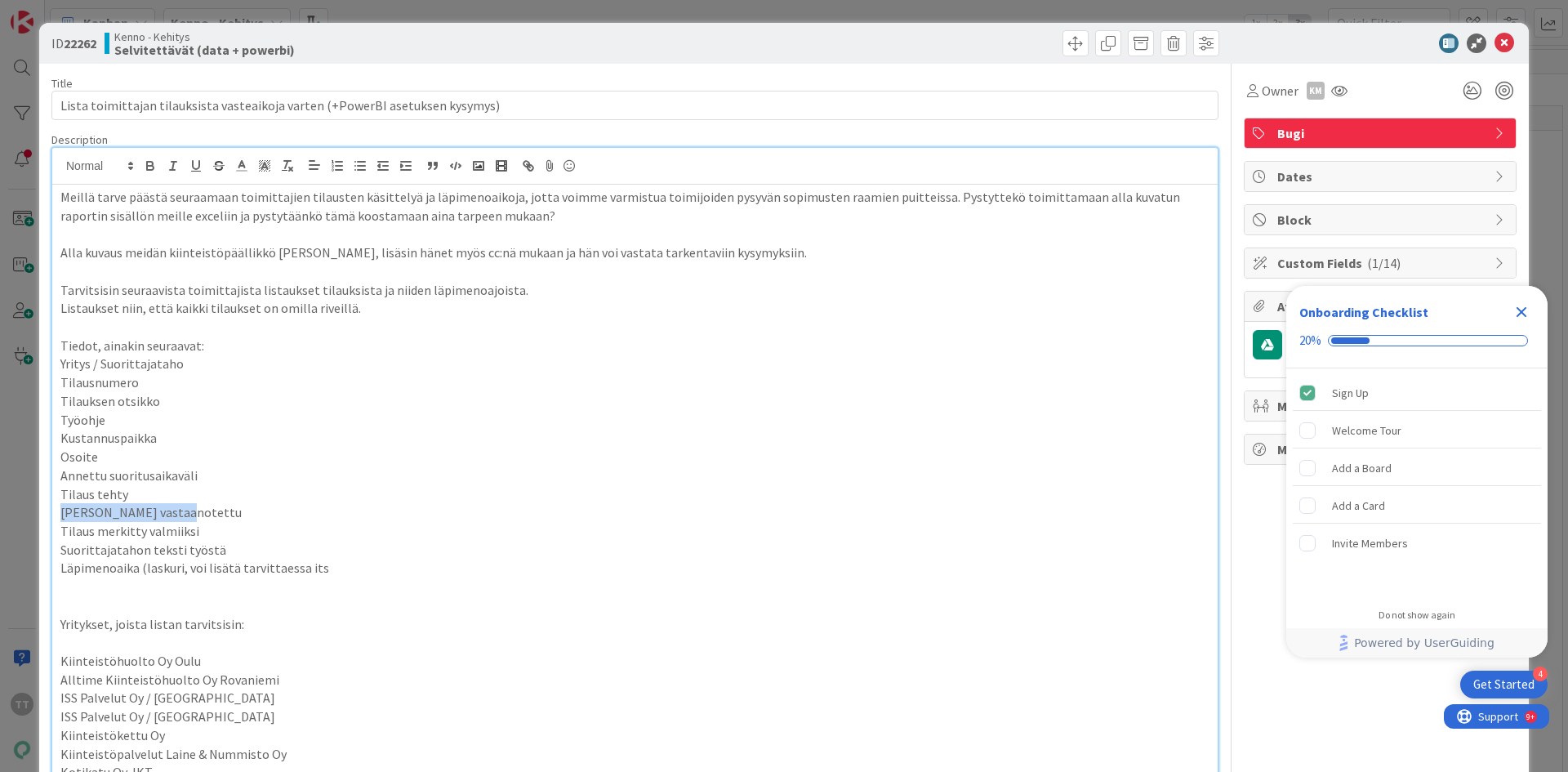
drag, startPoint x: 179, startPoint y: 513, endPoint x: 60, endPoint y: 503, distance: 119.4
click at [60, 503] on p "[PERSON_NAME] vastaanotettu" at bounding box center [635, 512] width 1149 height 19
drag, startPoint x: 119, startPoint y: 498, endPoint x: 57, endPoint y: 494, distance: 62.1
drag, startPoint x: 196, startPoint y: 533, endPoint x: 51, endPoint y: 528, distance: 145.1
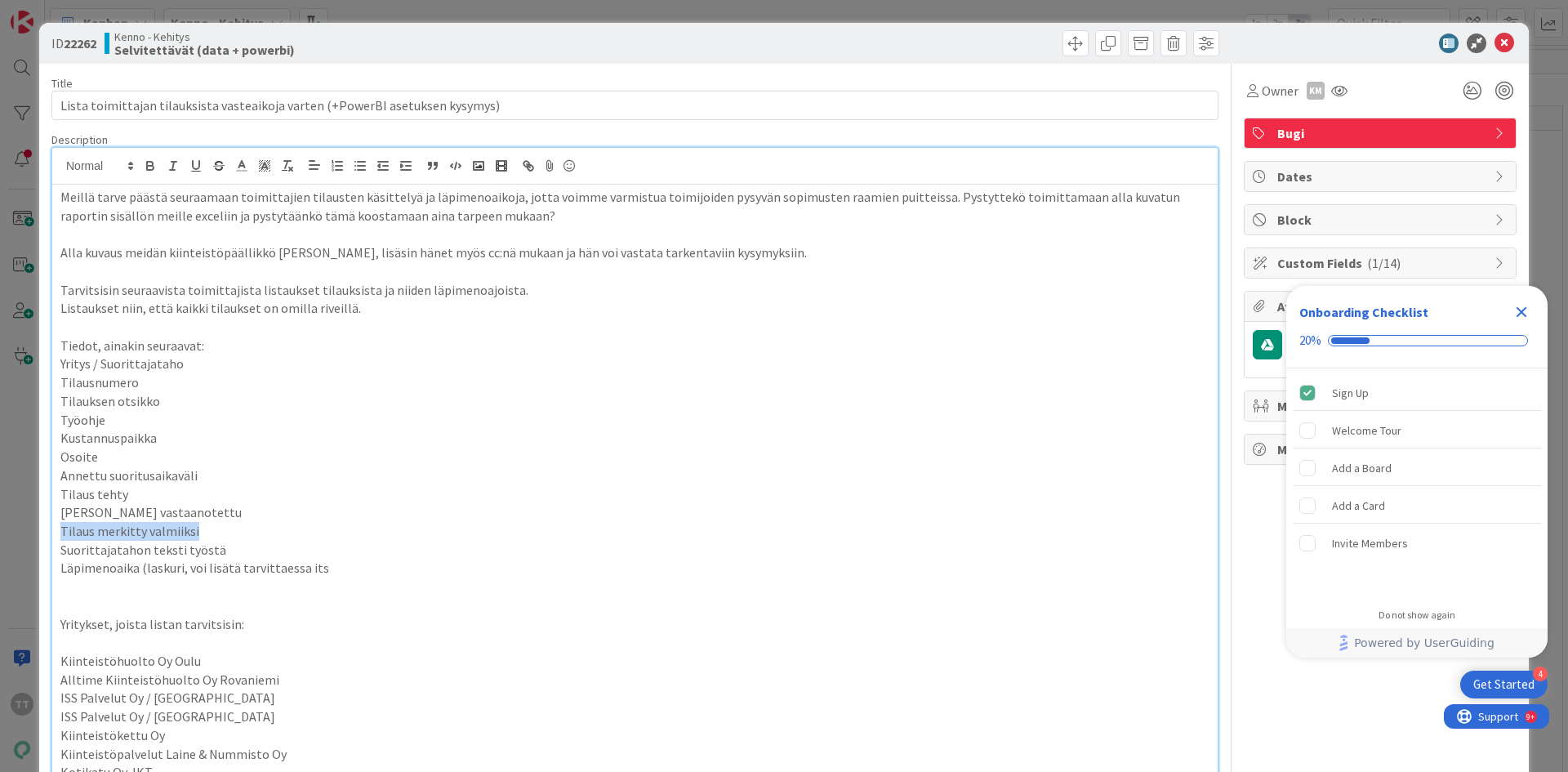
click at [51, 513] on div "Meillä tarve päästä seuraamaan toimittajien tilausten käsittelyä ja läpimenoaik…" at bounding box center [635, 779] width 1167 height 1265
drag, startPoint x: 62, startPoint y: 551, endPoint x: 238, endPoint y: 556, distance: 176.1
click at [238, 513] on p "Suorittajatahon teksti työstä" at bounding box center [635, 550] width 1149 height 19
click at [246, 513] on p "Suorittajatahon teksti työstä" at bounding box center [635, 550] width 1149 height 19
drag, startPoint x: 56, startPoint y: 566, endPoint x: 316, endPoint y: 570, distance: 260.0
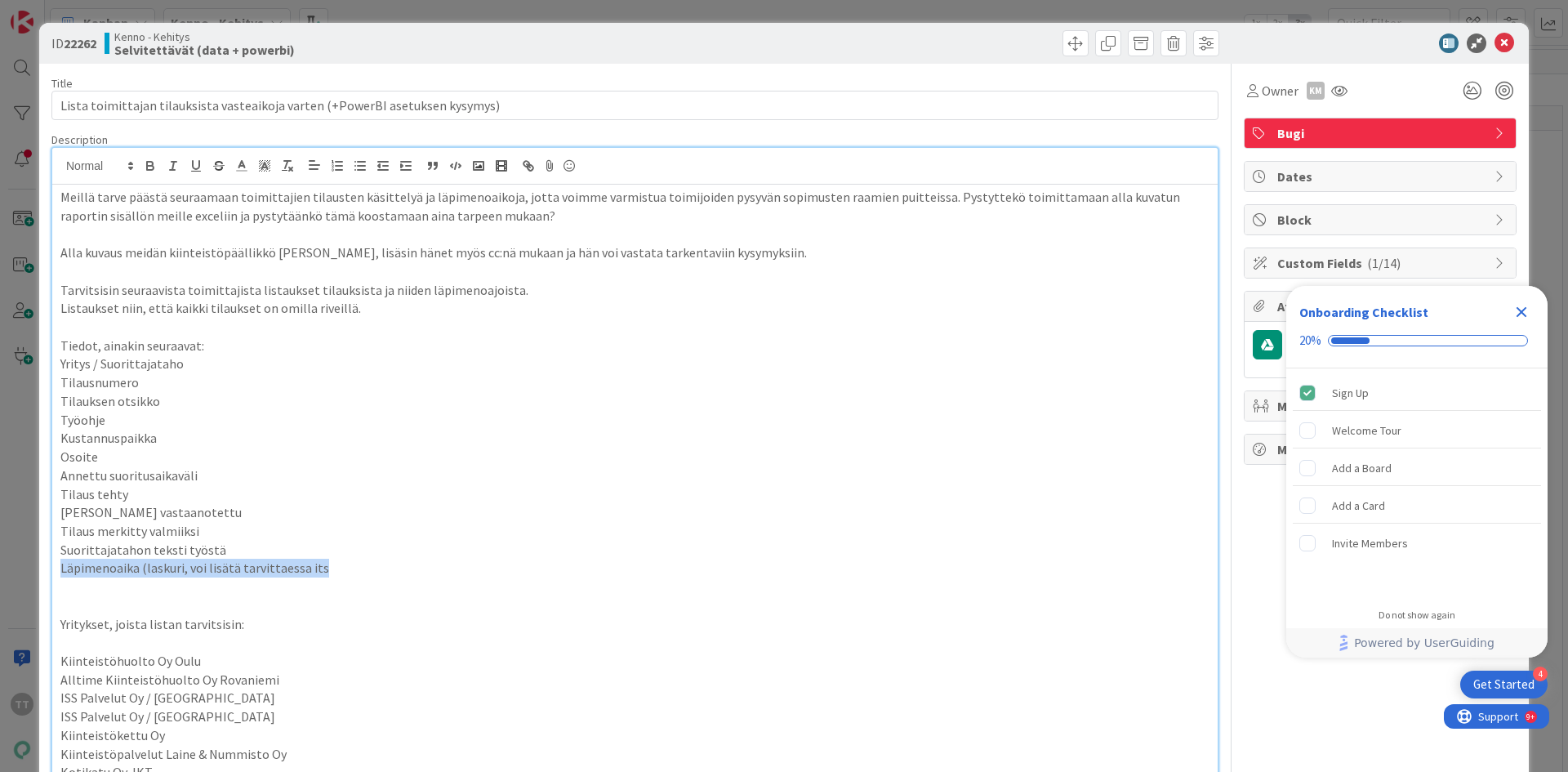
click at [316, 513] on span "Läpimenoaika (laskuri, voi lisätä tarvittaessa its" at bounding box center [195, 568] width 269 height 17
drag, startPoint x: 69, startPoint y: 401, endPoint x: 182, endPoint y: 401, distance: 113.0
click at [180, 401] on p "Tilauksen otsikko" at bounding box center [635, 401] width 1149 height 19
click at [249, 454] on p "Osoite" at bounding box center [635, 457] width 1149 height 19
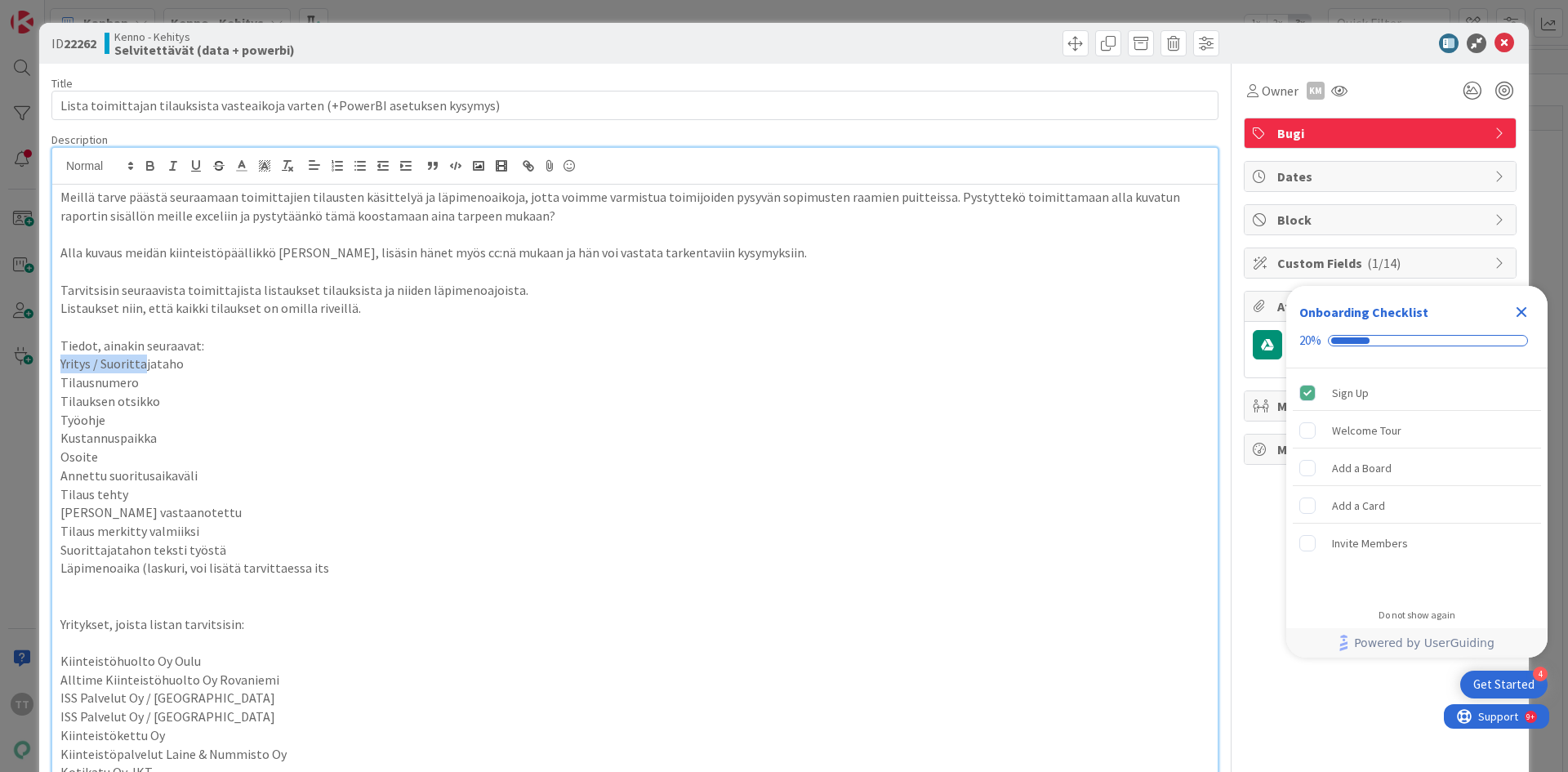
drag, startPoint x: 62, startPoint y: 360, endPoint x: 143, endPoint y: 368, distance: 81.4
click at [142, 367] on span "Yritys / Suorittajataho" at bounding box center [122, 364] width 123 height 17
click at [136, 411] on p "Työohje" at bounding box center [635, 420] width 1149 height 19
drag, startPoint x: 58, startPoint y: 377, endPoint x: 95, endPoint y: 386, distance: 38.1
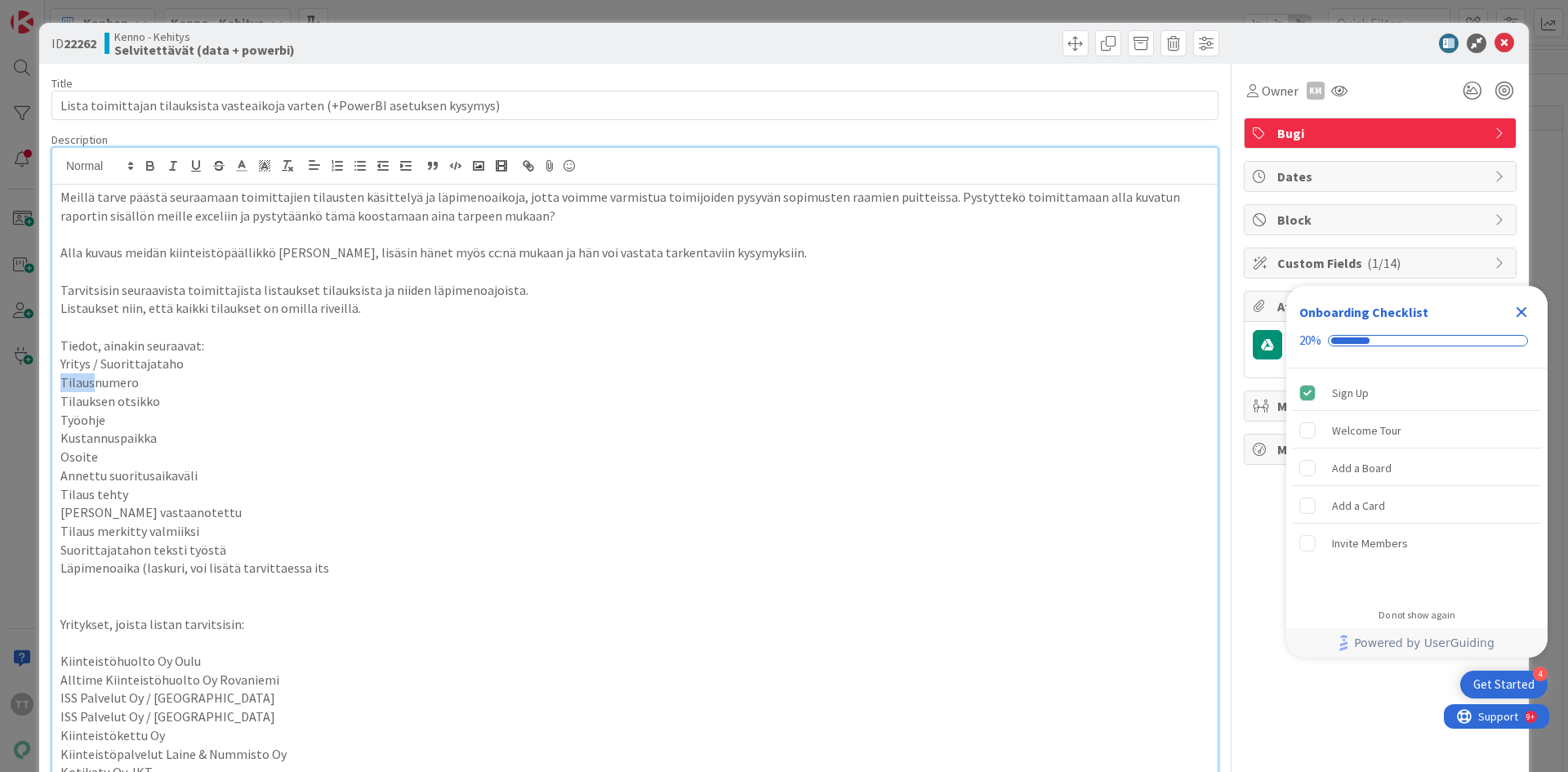
drag, startPoint x: 49, startPoint y: 404, endPoint x: 122, endPoint y: 415, distance: 73.8
drag, startPoint x: 56, startPoint y: 407, endPoint x: 104, endPoint y: 410, distance: 48.1
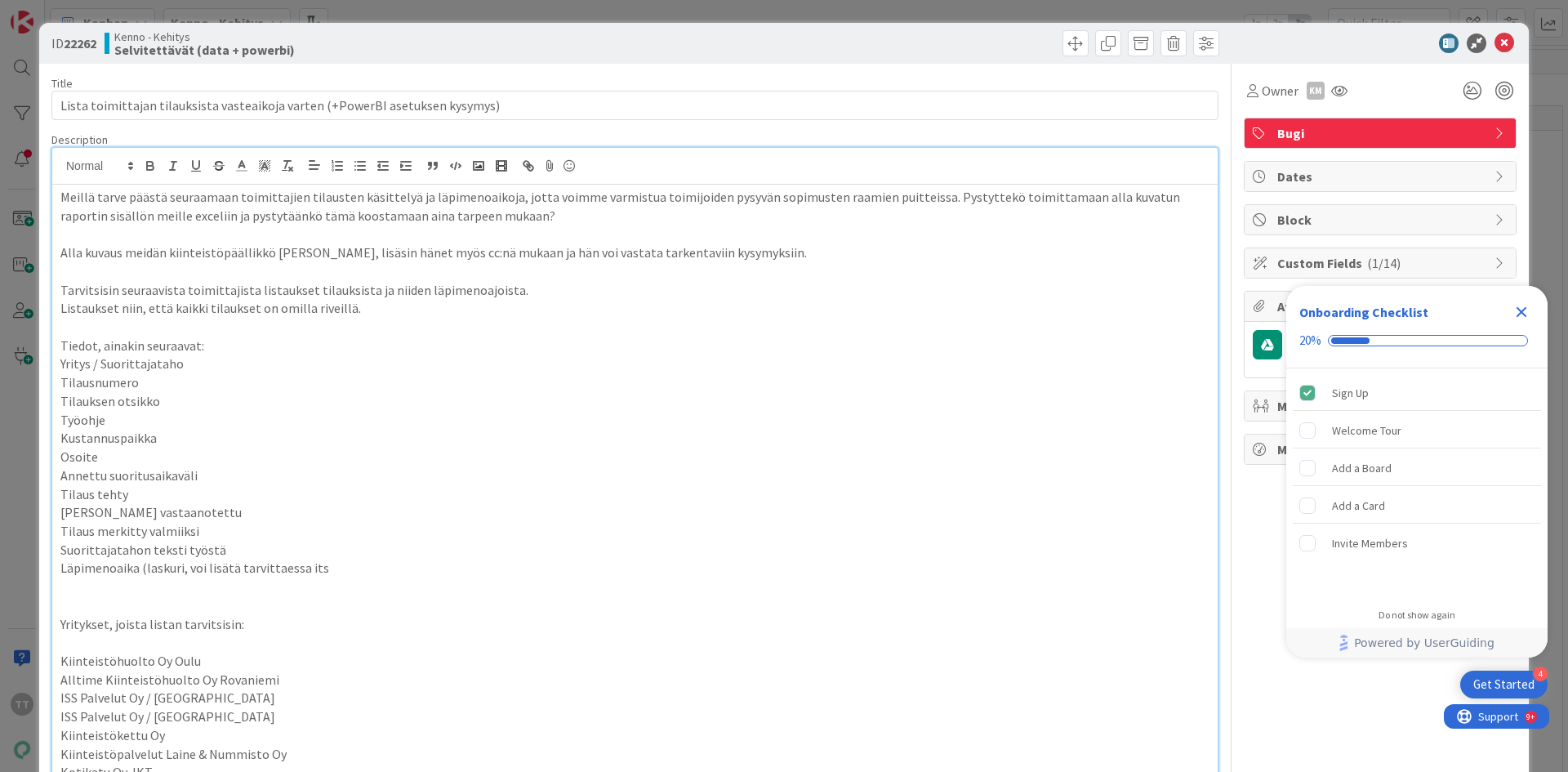
click at [96, 454] on p "Osoite" at bounding box center [635, 457] width 1149 height 19
drag, startPoint x: 65, startPoint y: 417, endPoint x: 100, endPoint y: 425, distance: 35.9
click at [99, 425] on span "Työohje" at bounding box center [83, 420] width 45 height 17
click at [108, 483] on p "Annettu suoritusaikaväli" at bounding box center [635, 476] width 1149 height 19
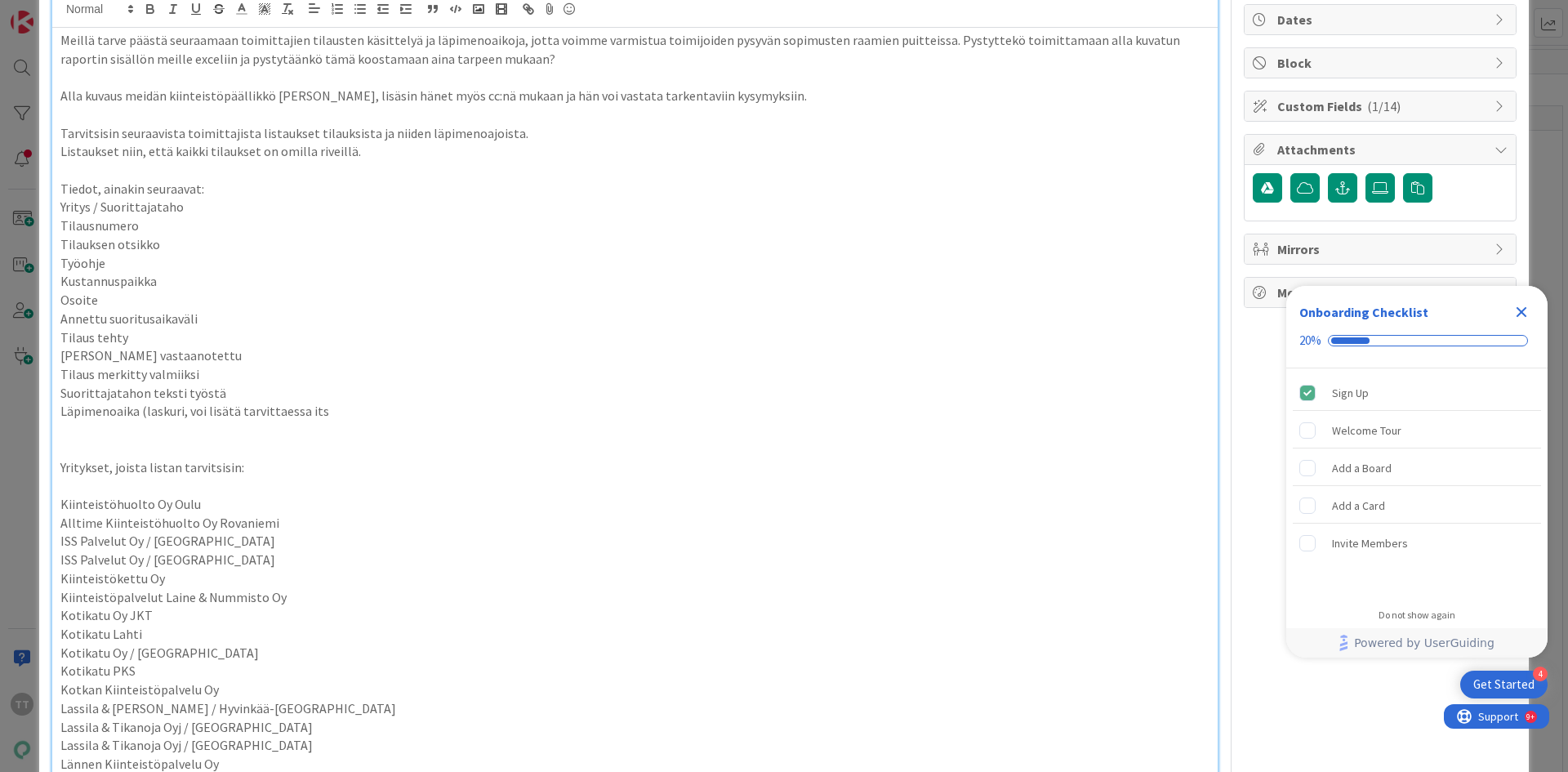
scroll to position [163, 0]
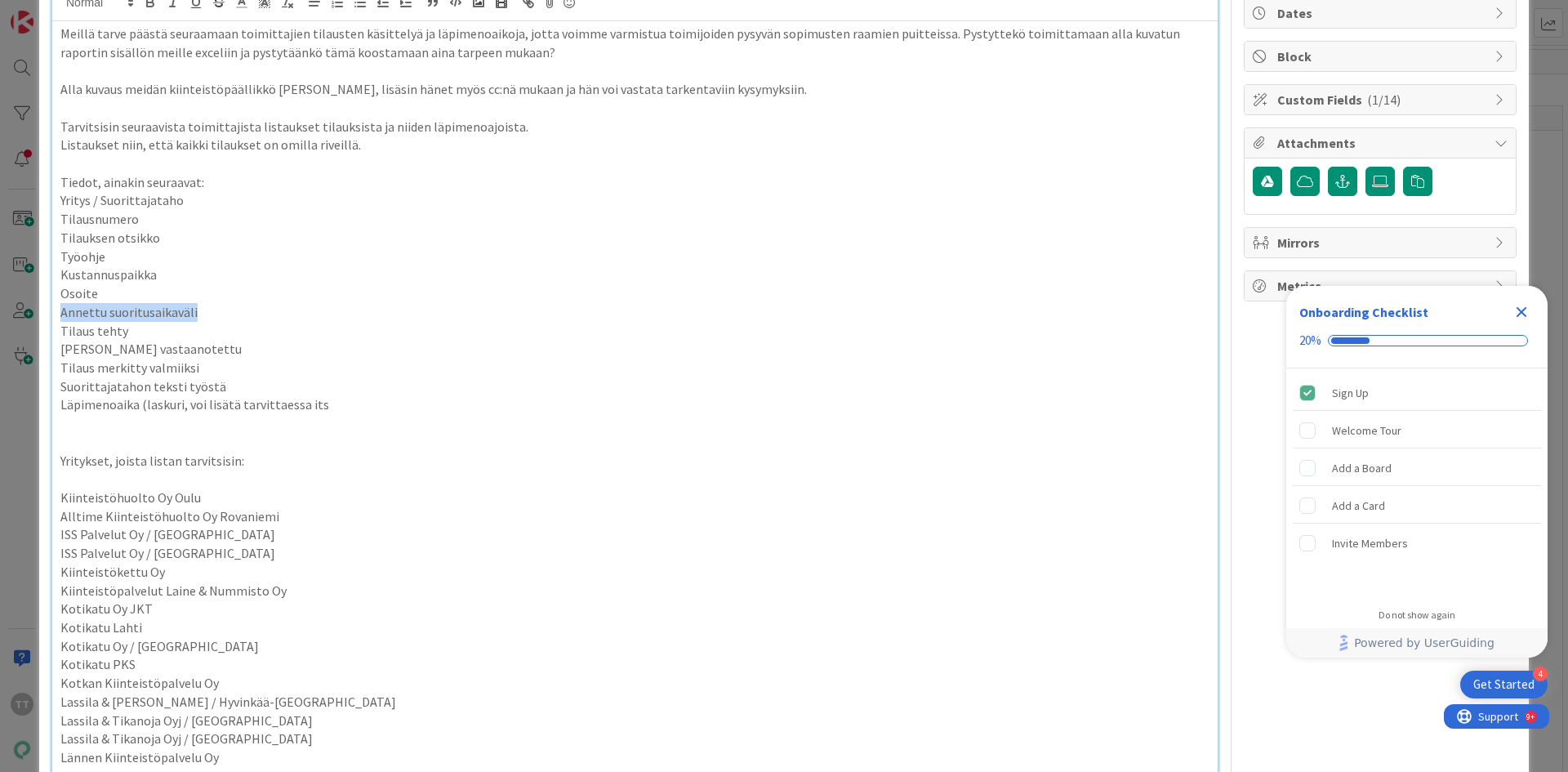
drag, startPoint x: 60, startPoint y: 313, endPoint x: 201, endPoint y: 319, distance: 141.1
click at [201, 319] on p "Annettu suoritusaikaväli" at bounding box center [635, 313] width 1149 height 19
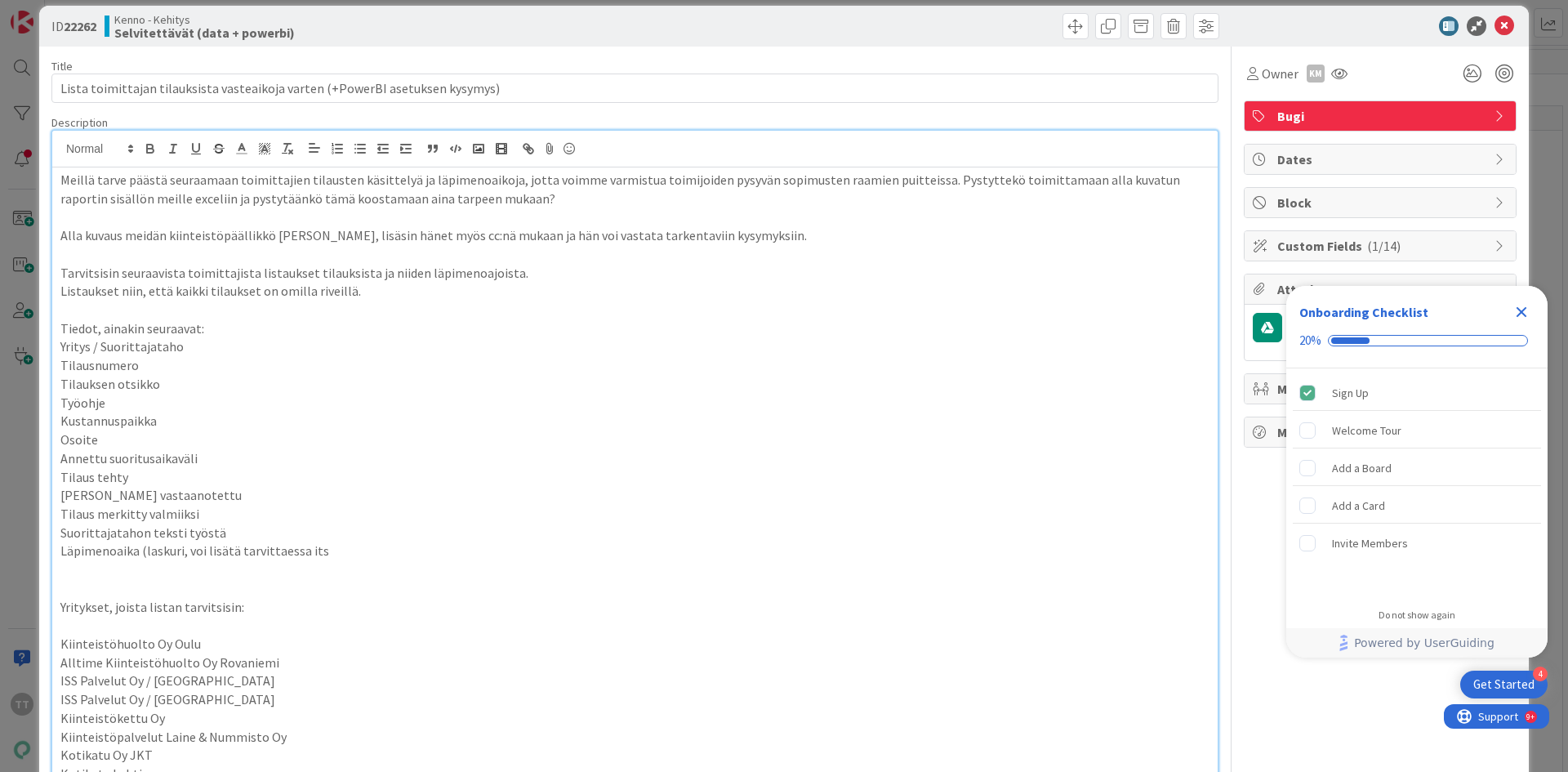
scroll to position [0, 0]
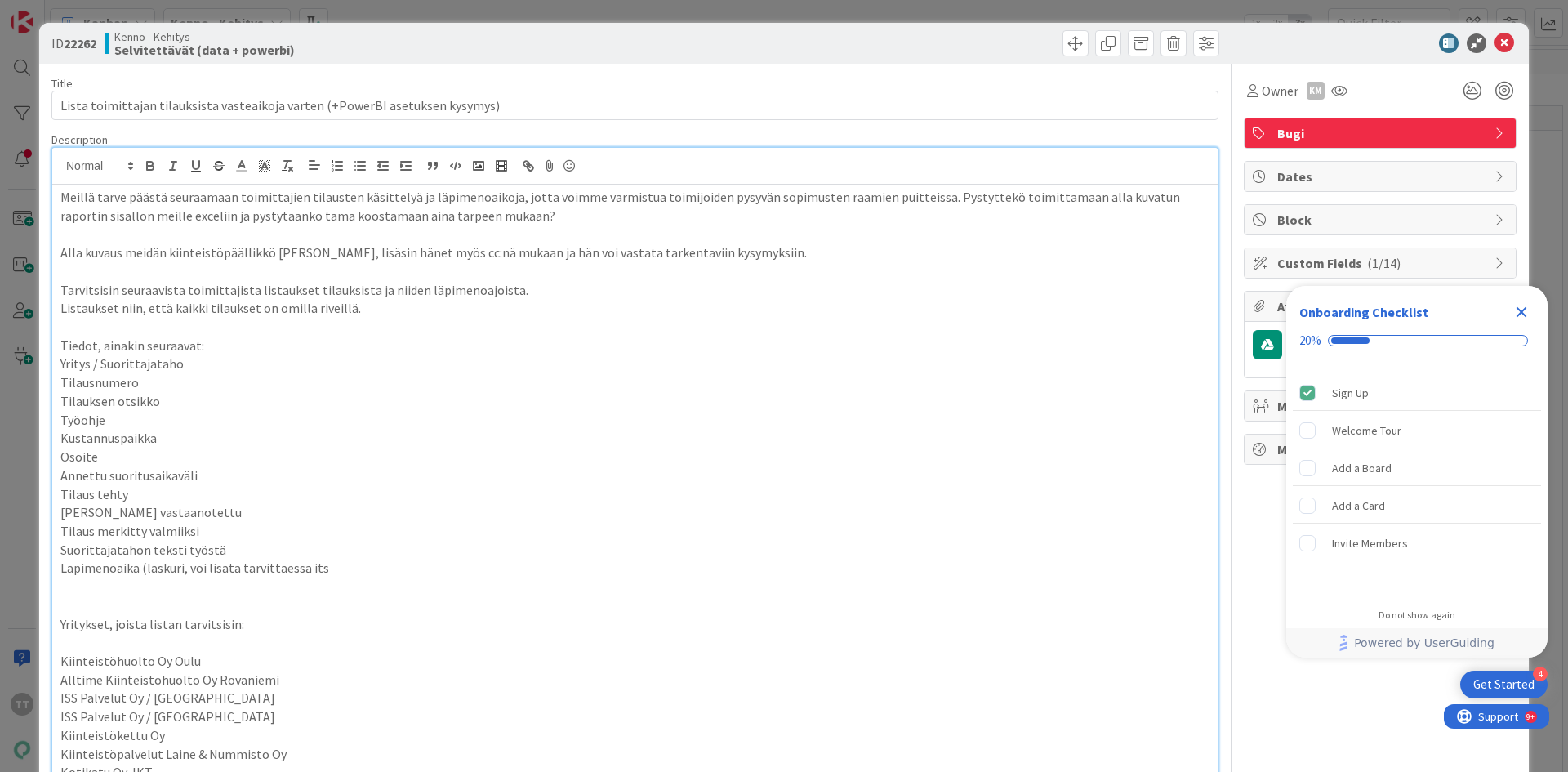
drag, startPoint x: 396, startPoint y: 201, endPoint x: 986, endPoint y: 377, distance: 615.7
click at [824, 377] on p "Tilausnumero" at bounding box center [635, 382] width 1149 height 19
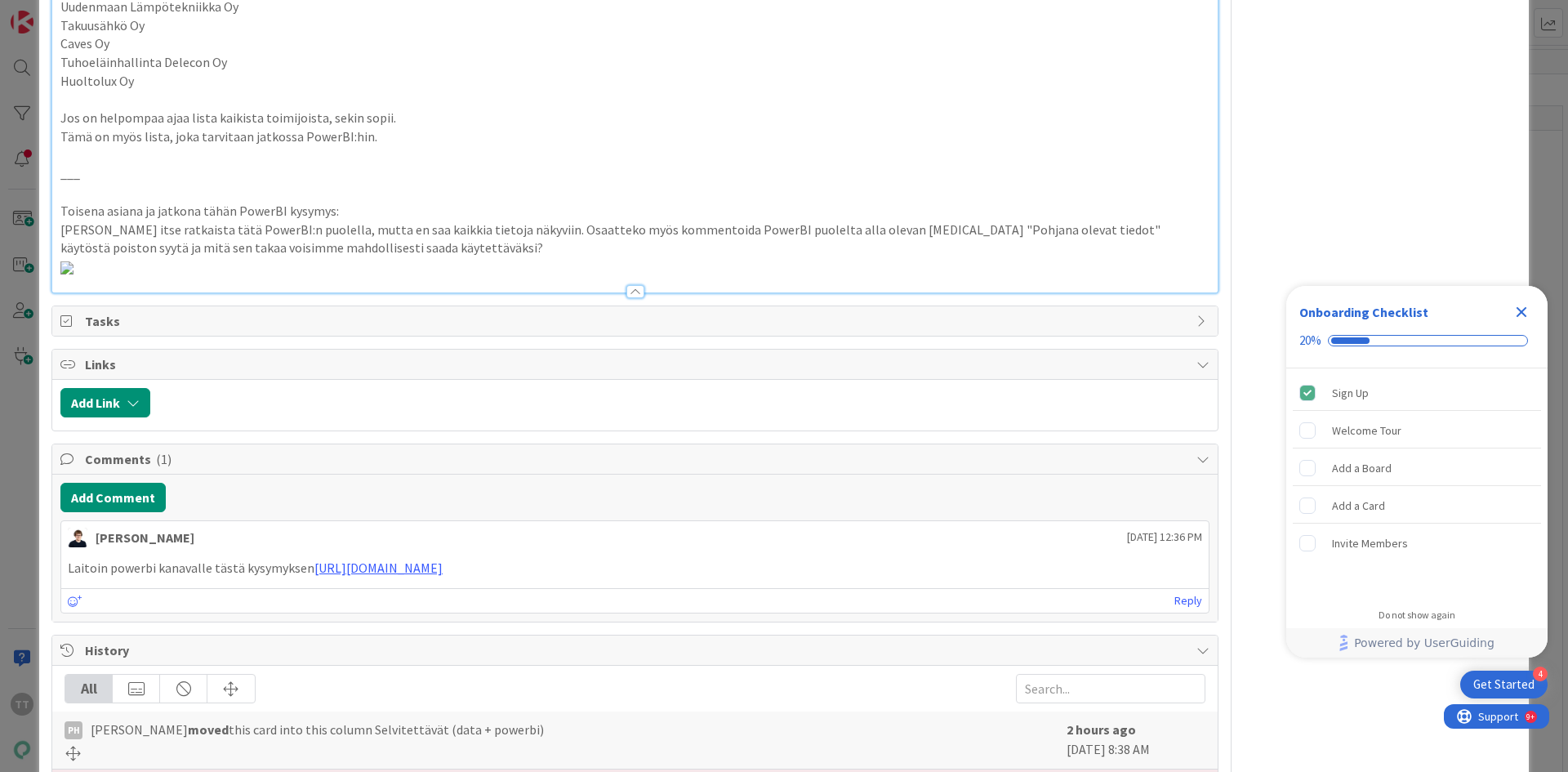
scroll to position [1144, 0]
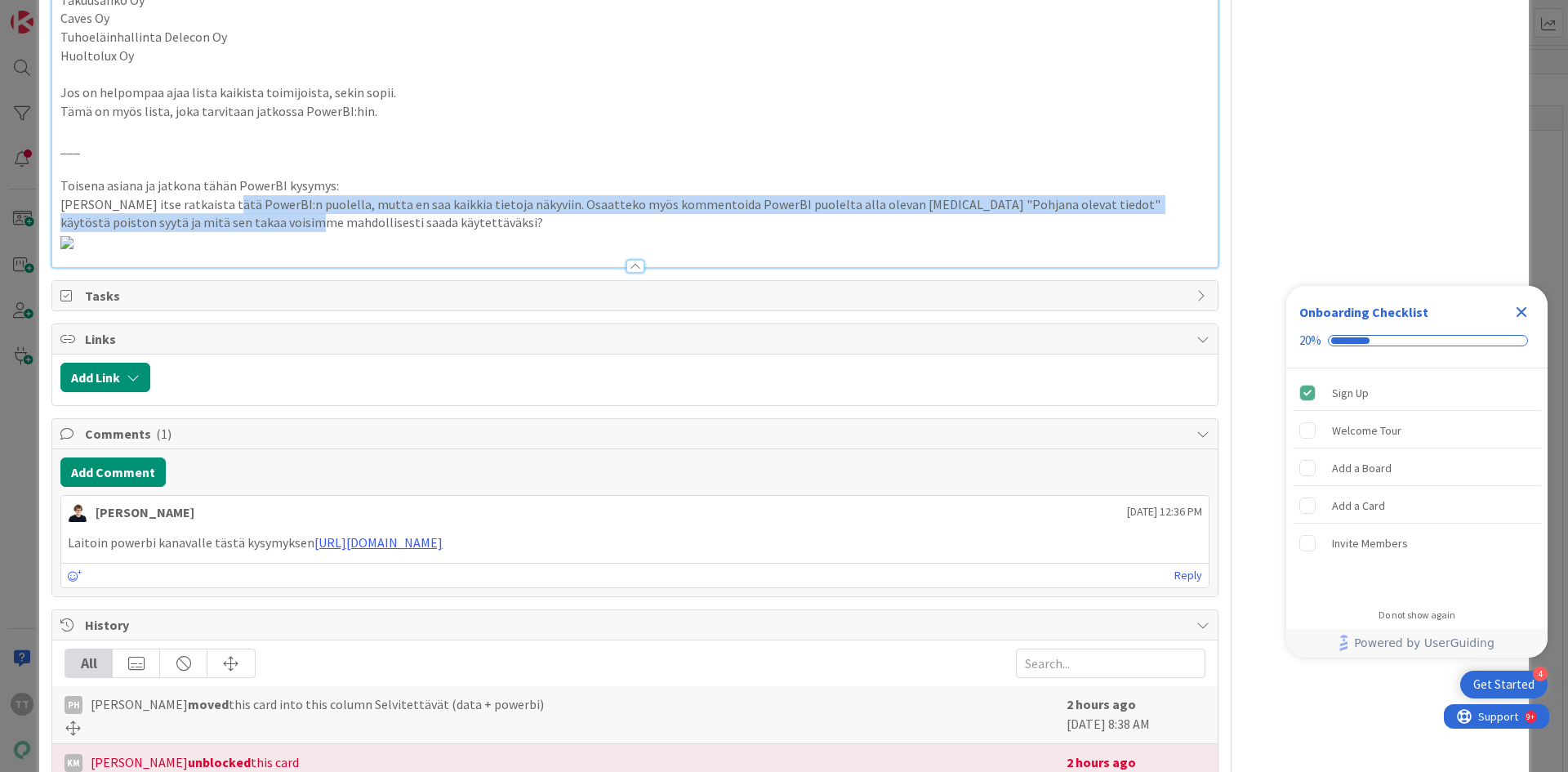
drag, startPoint x: 212, startPoint y: 201, endPoint x: 221, endPoint y: 218, distance: 19.2
click at [221, 218] on p "[PERSON_NAME] itse ratkaista tätä PowerBI:n puolella, mutta en saa kaikkia tiet…" at bounding box center [635, 214] width 1149 height 36
drag, startPoint x: 127, startPoint y: 192, endPoint x: 148, endPoint y: 222, distance: 36.6
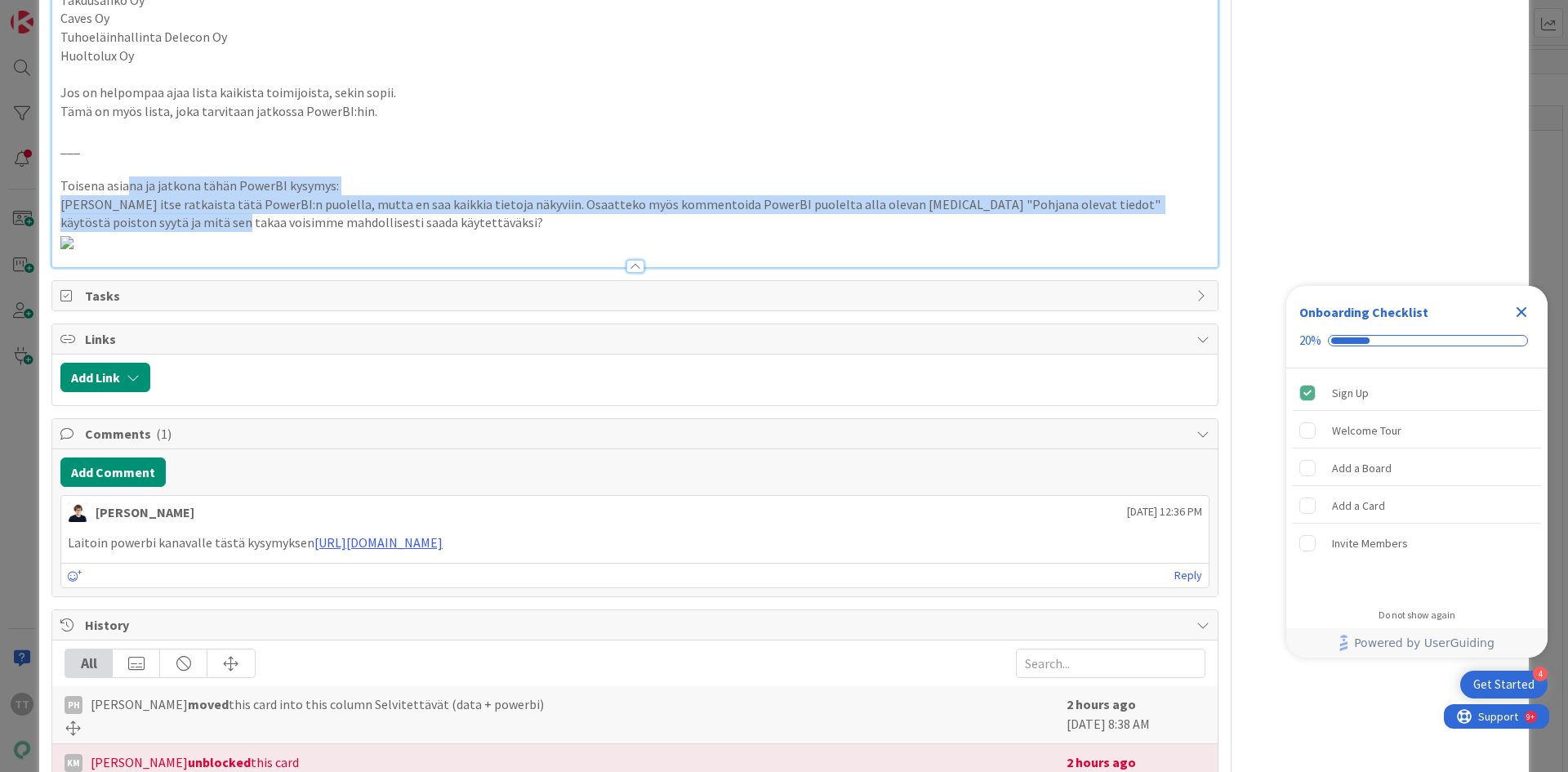
click at [148, 222] on p "[PERSON_NAME] itse ratkaista tätä PowerBI:n puolella, mutta en saa kaikkia tiet…" at bounding box center [635, 214] width 1149 height 36
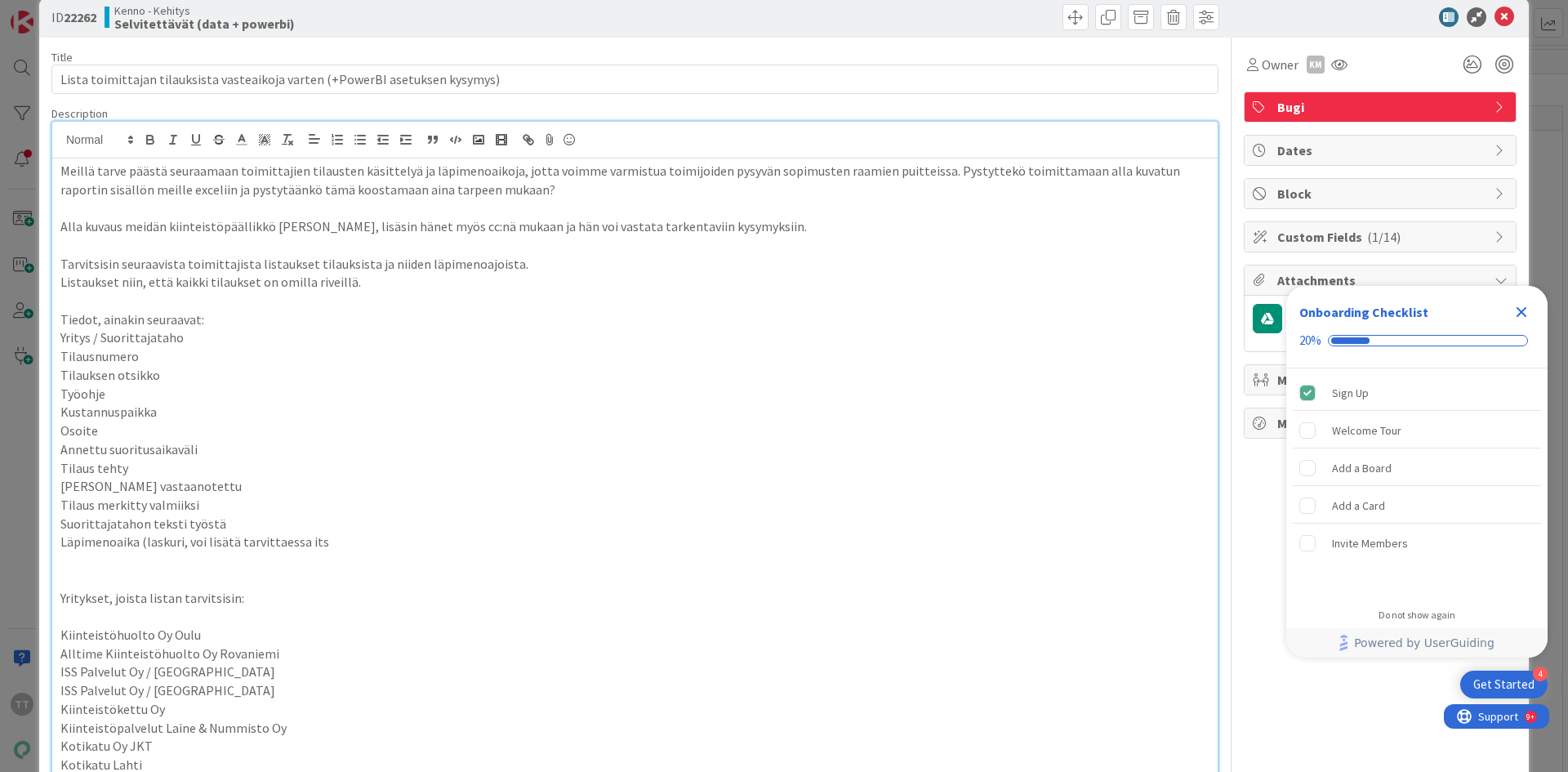
scroll to position [0, 0]
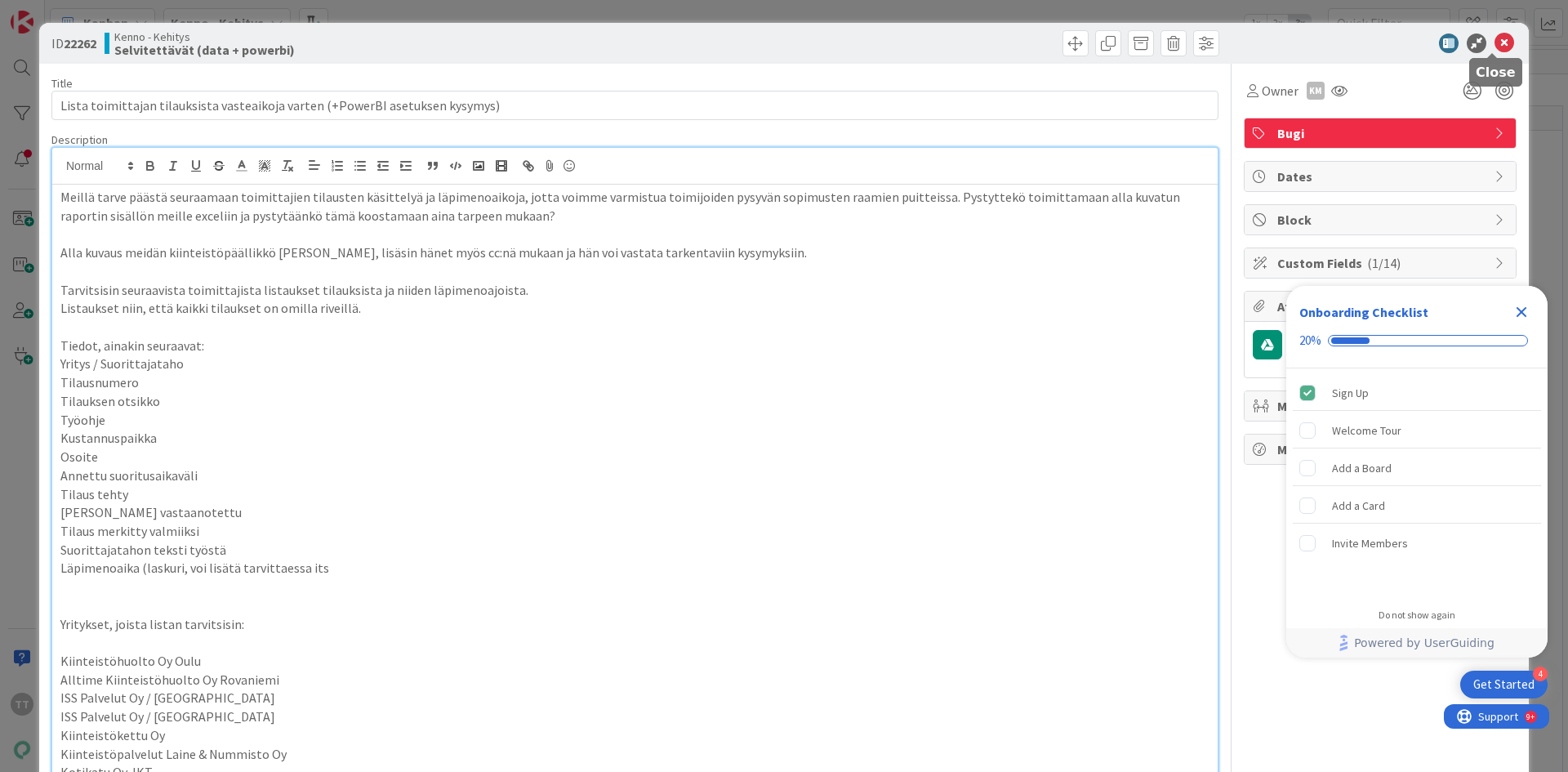
click at [824, 46] on icon at bounding box center [1505, 43] width 20 height 20
